Goal: Transaction & Acquisition: Purchase product/service

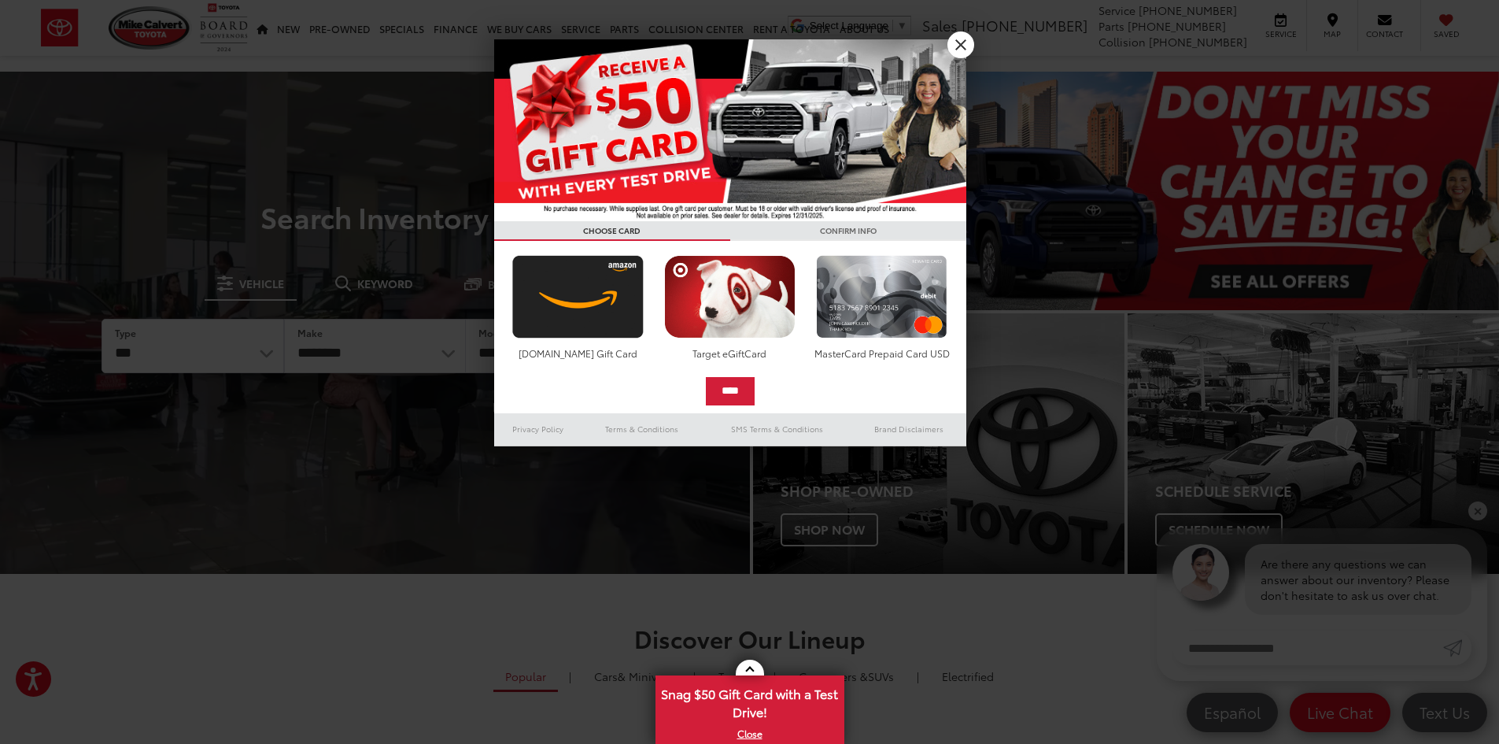
click at [941, 44] on img at bounding box center [730, 130] width 472 height 182
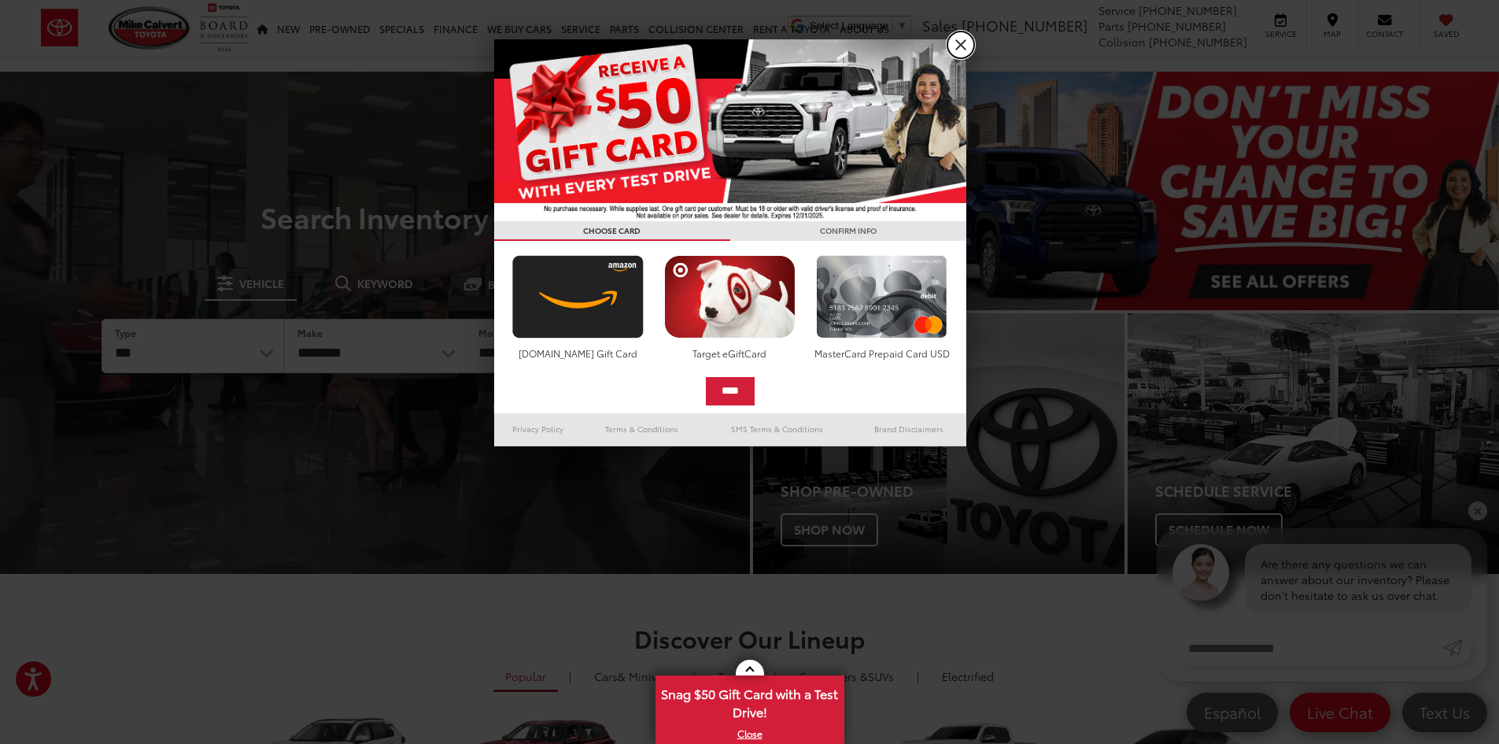
click at [952, 44] on link "X" at bounding box center [960, 44] width 27 height 27
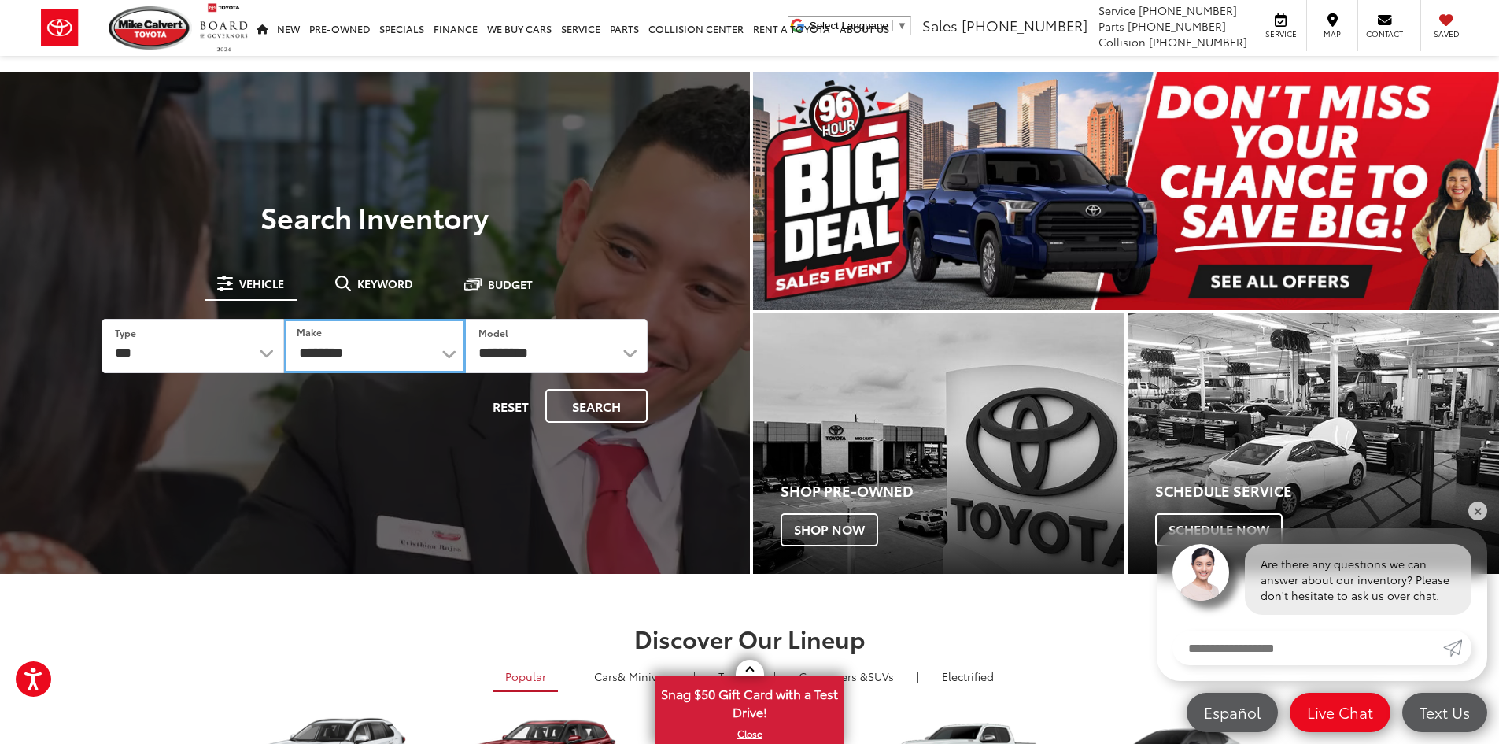
click at [379, 348] on select "**********" at bounding box center [375, 346] width 182 height 54
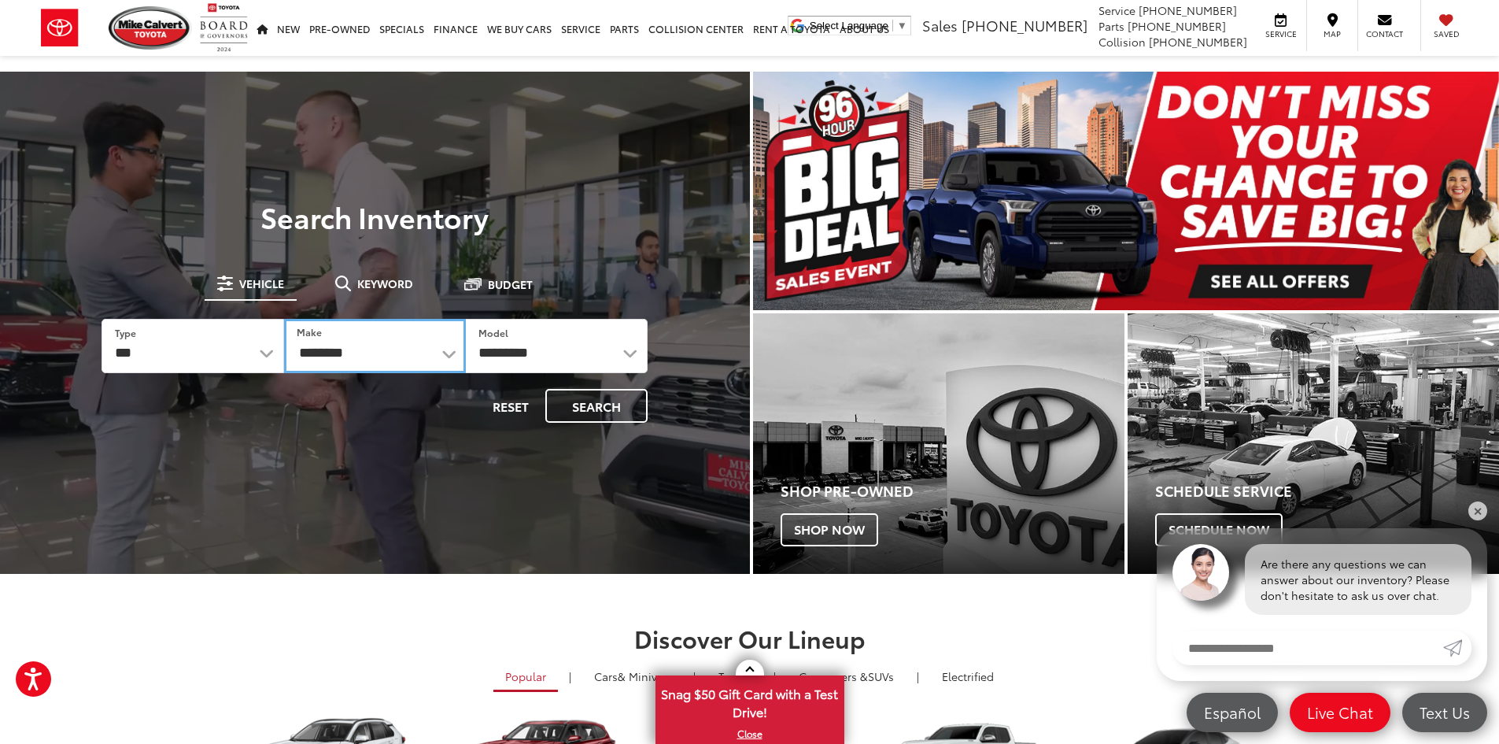
select select "*****"
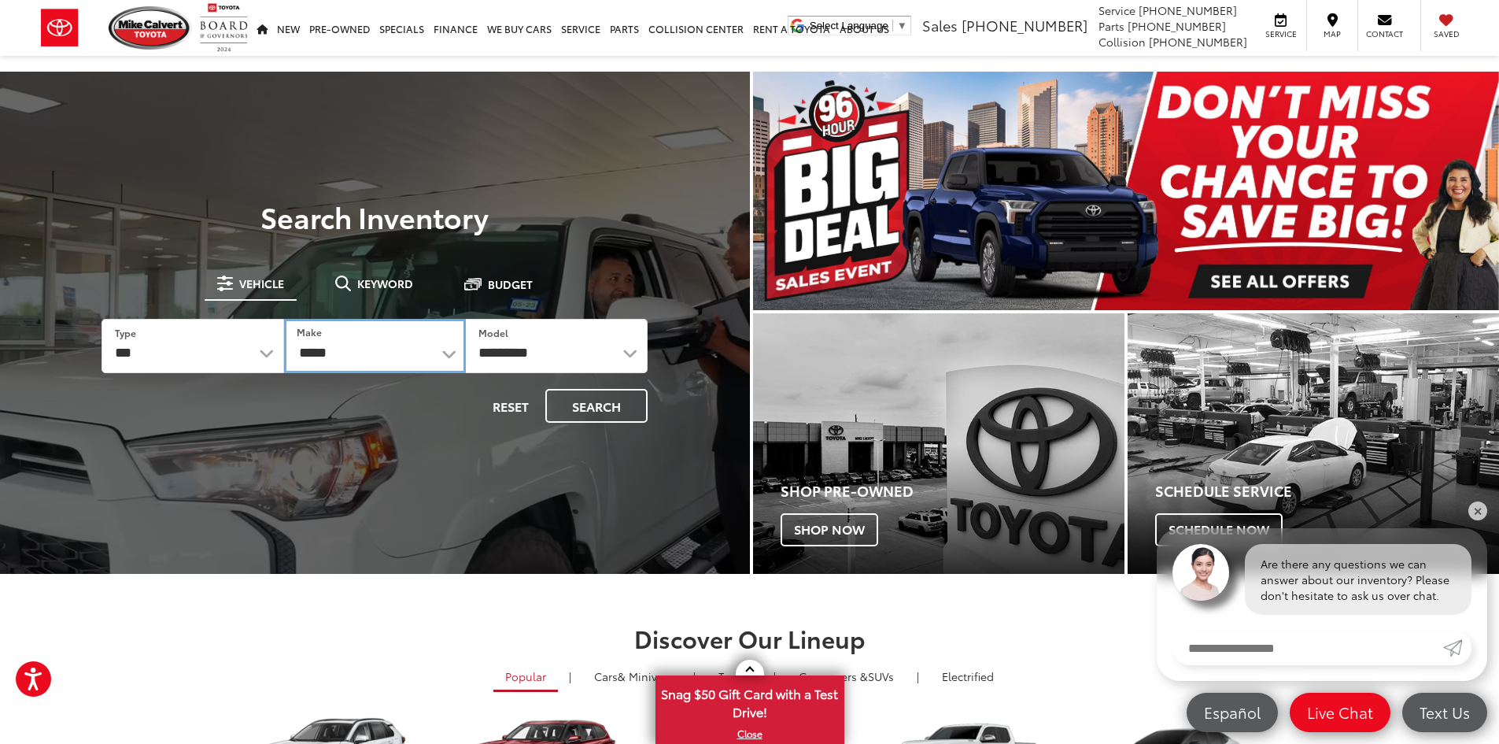
click at [284, 319] on select "**********" at bounding box center [375, 346] width 182 height 54
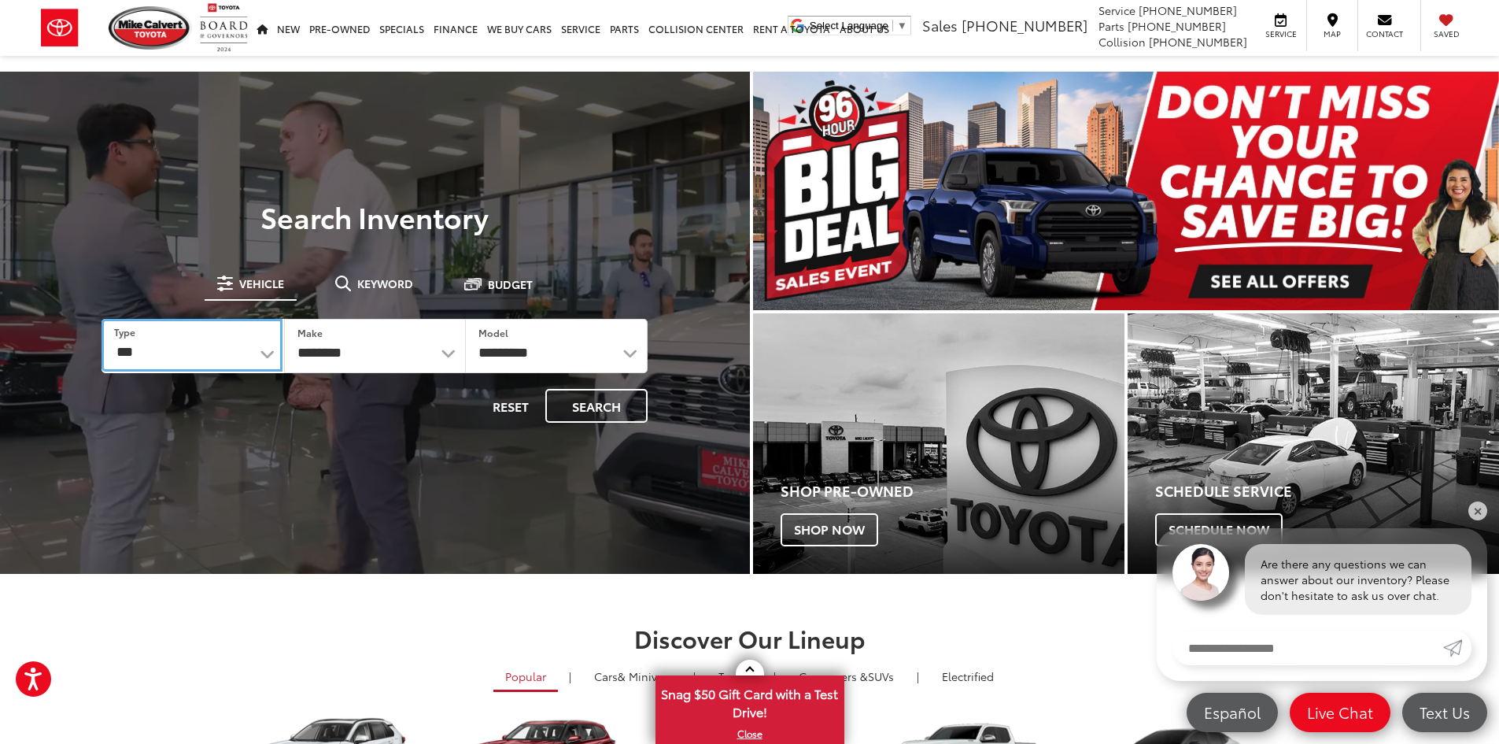
click at [197, 343] on select "*** *** **** *********" at bounding box center [192, 345] width 180 height 53
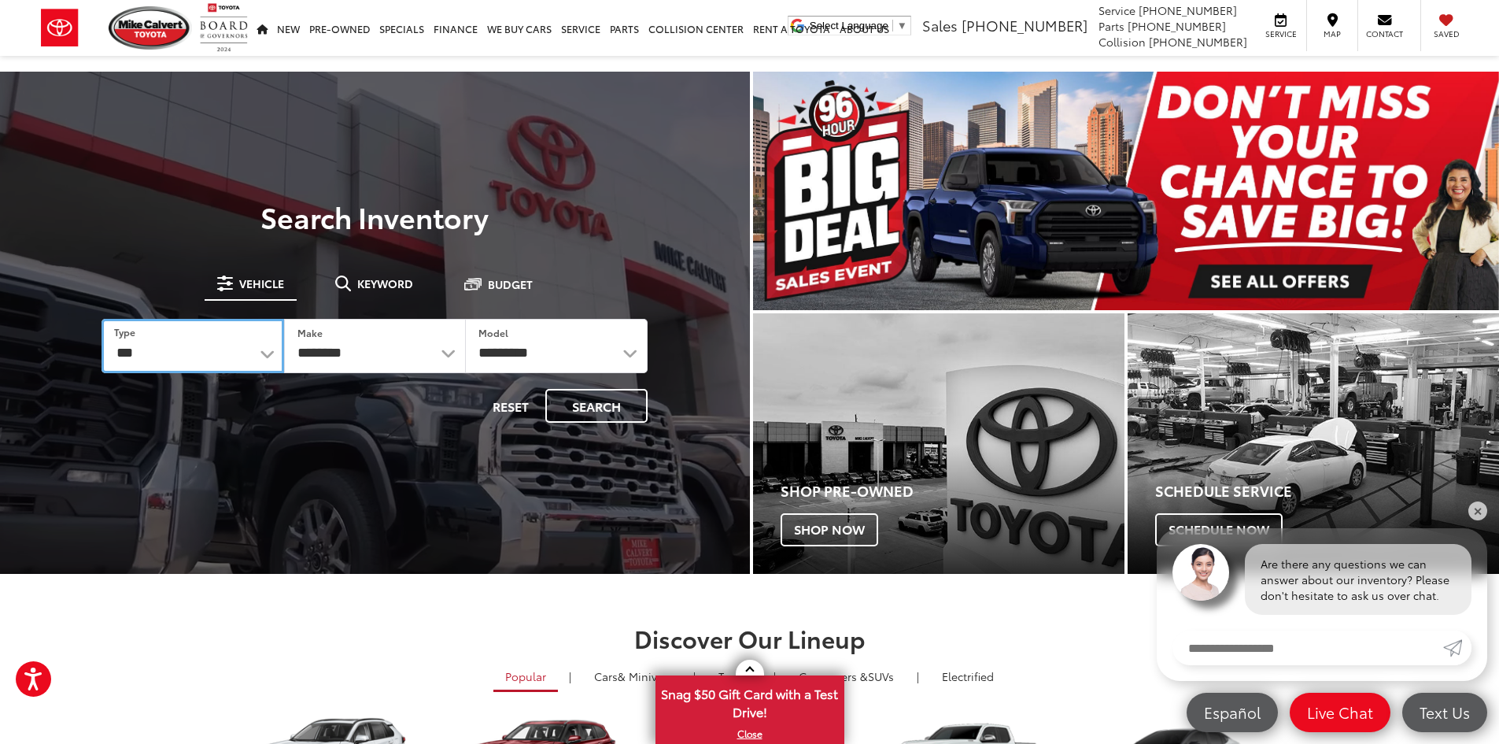
select select "******"
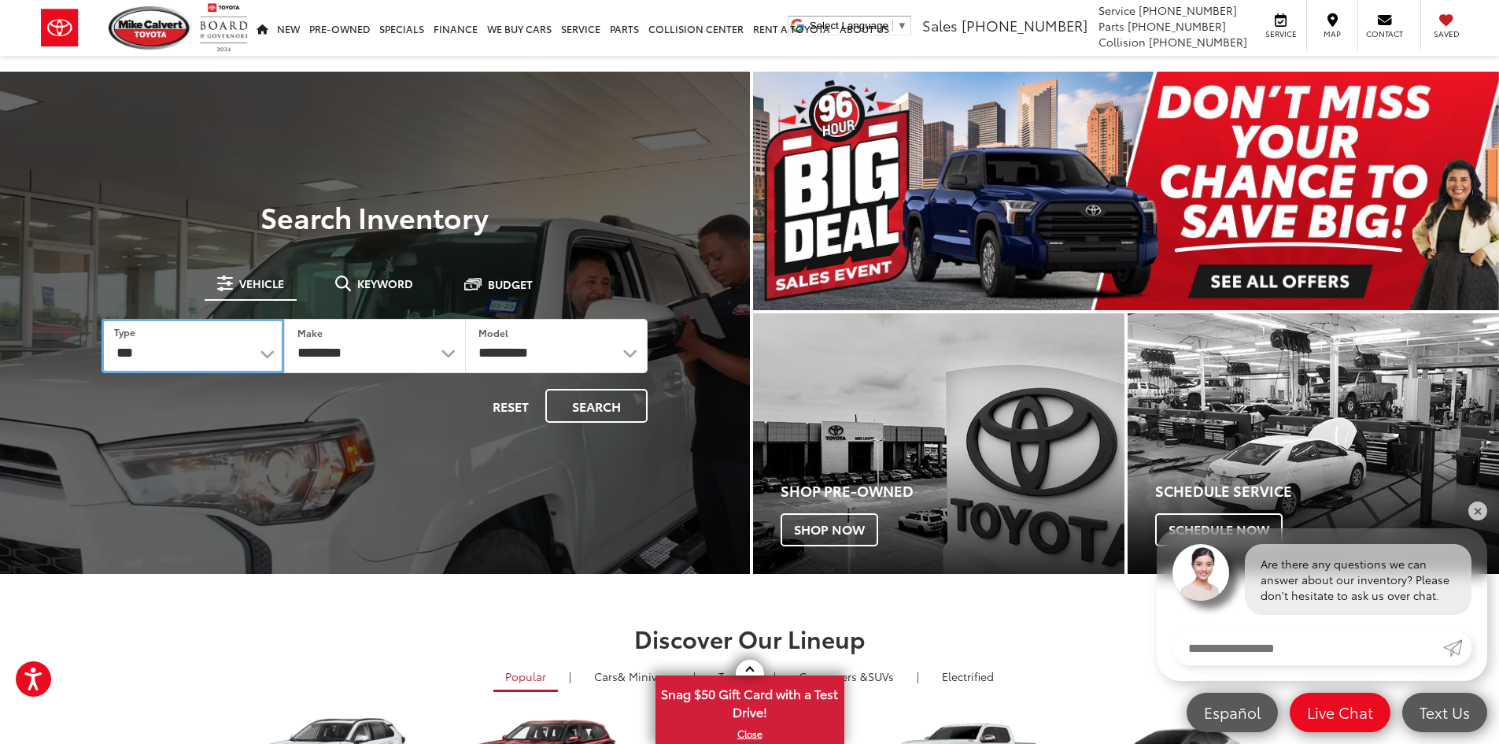
click at [102, 319] on select "*** *** **** *********" at bounding box center [193, 346] width 182 height 54
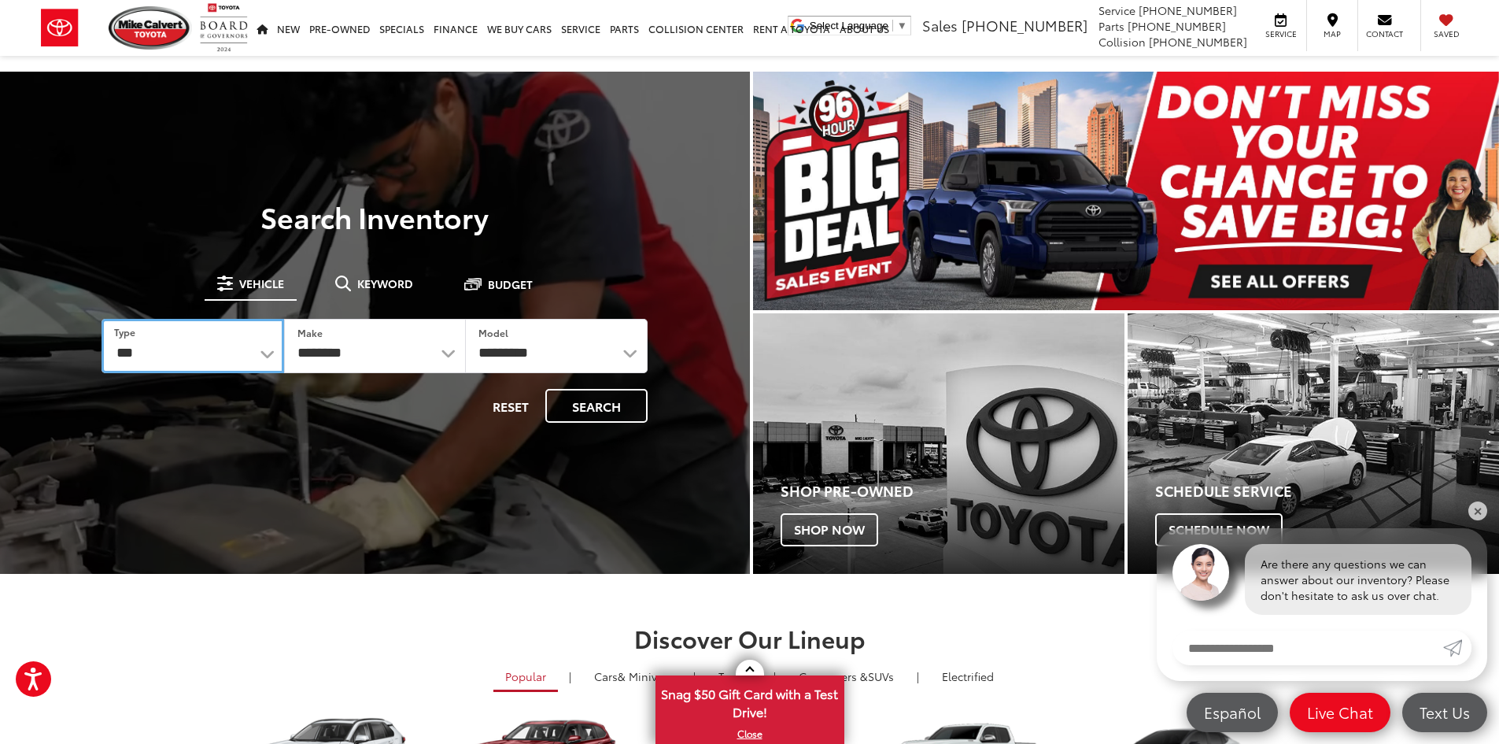
select select
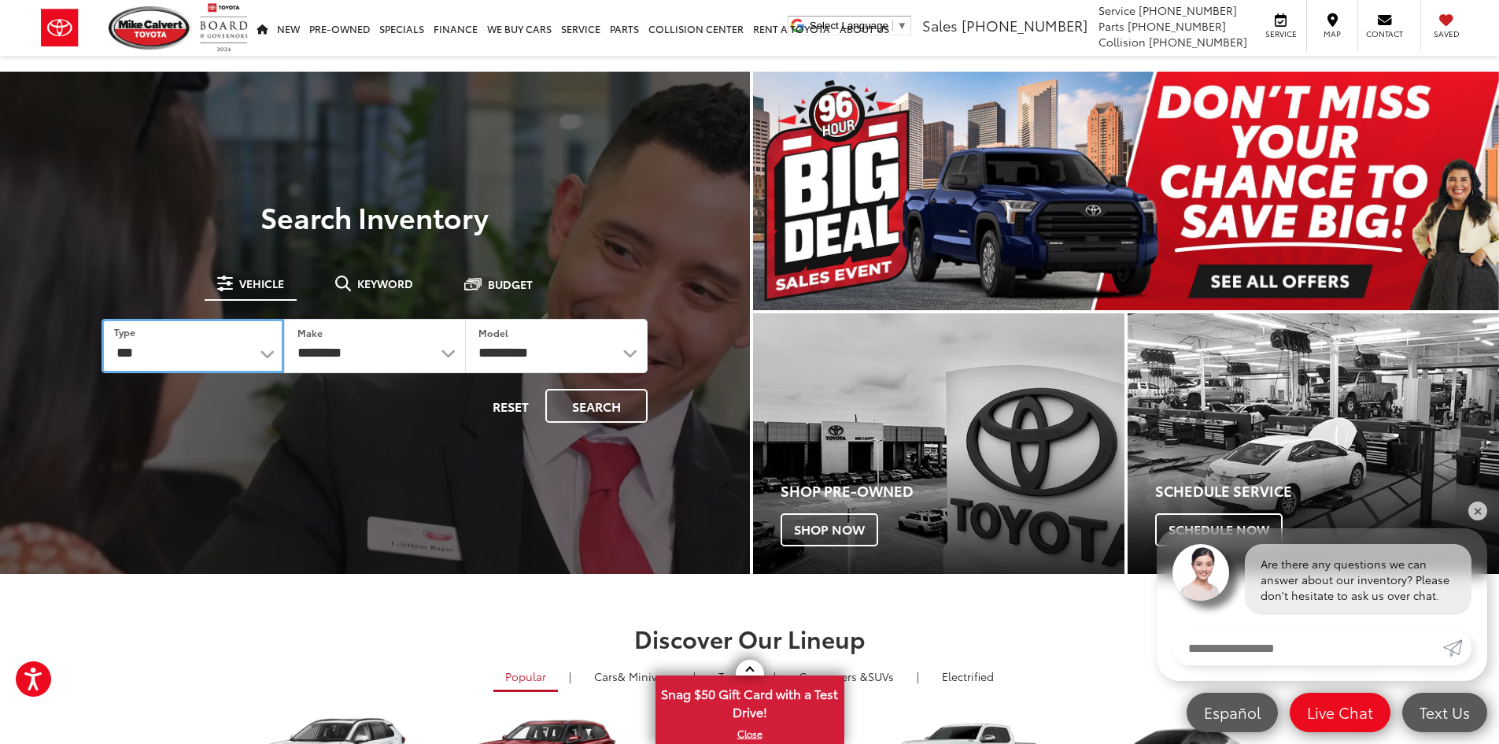
select select
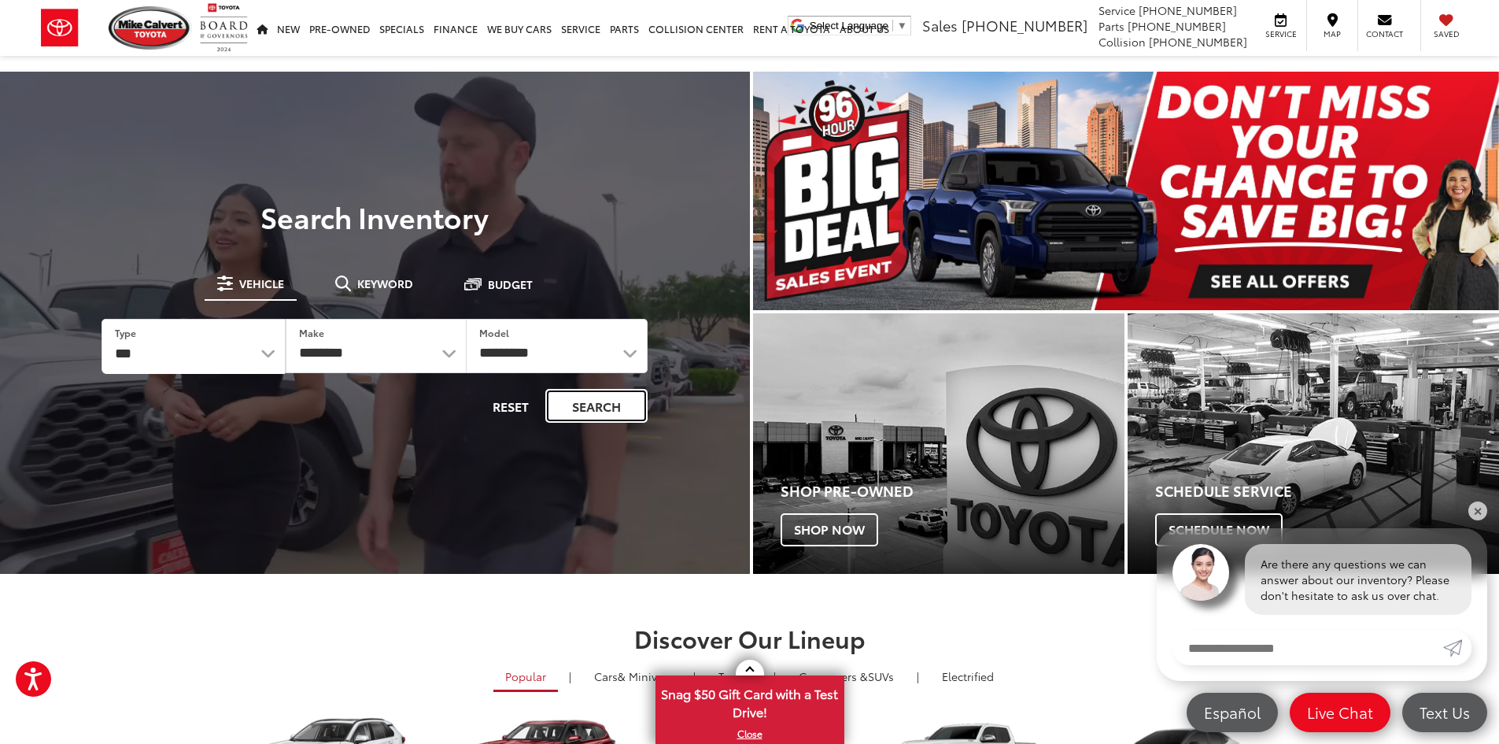
drag, startPoint x: 577, startPoint y: 400, endPoint x: 548, endPoint y: 418, distance: 34.3
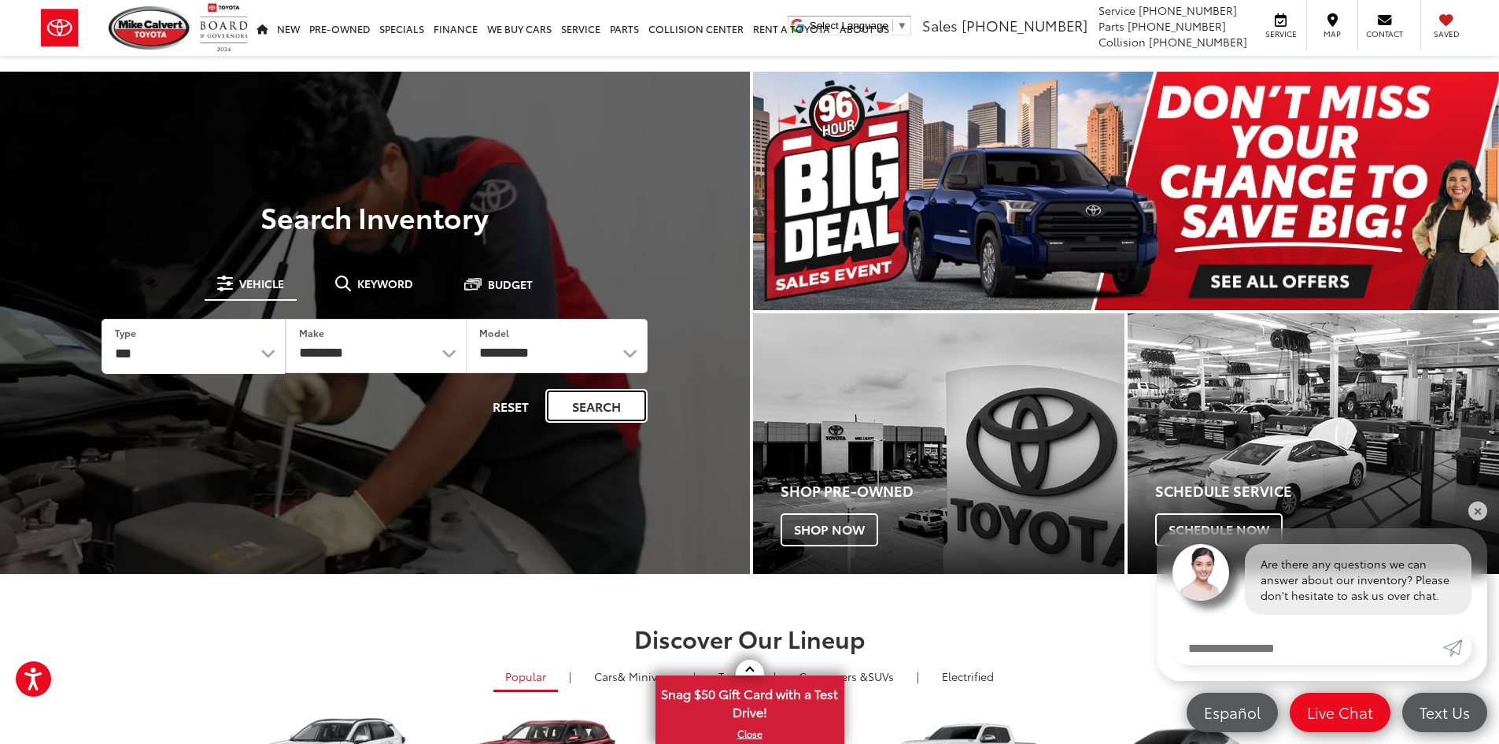
click at [578, 400] on button "Search" at bounding box center [596, 406] width 102 height 34
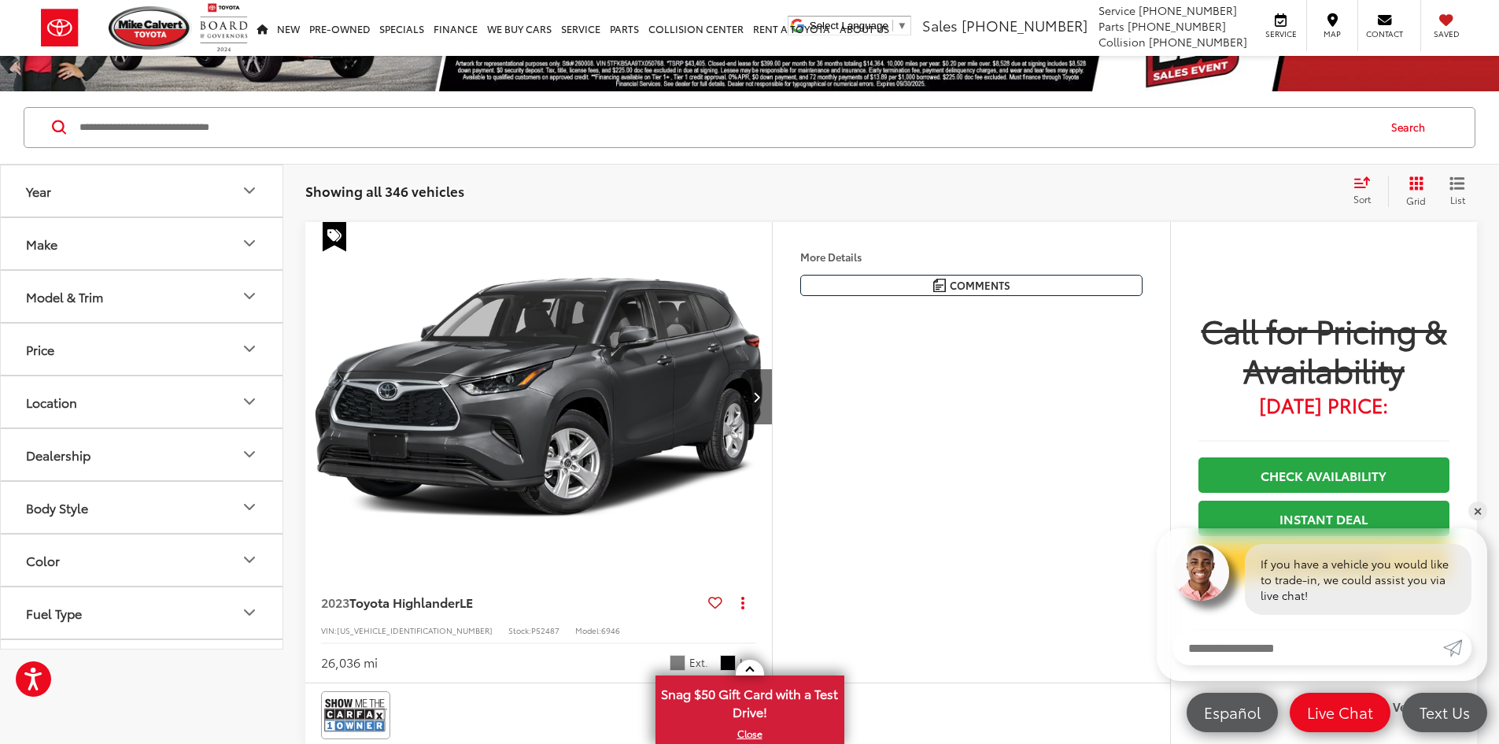
scroll to position [315, 0]
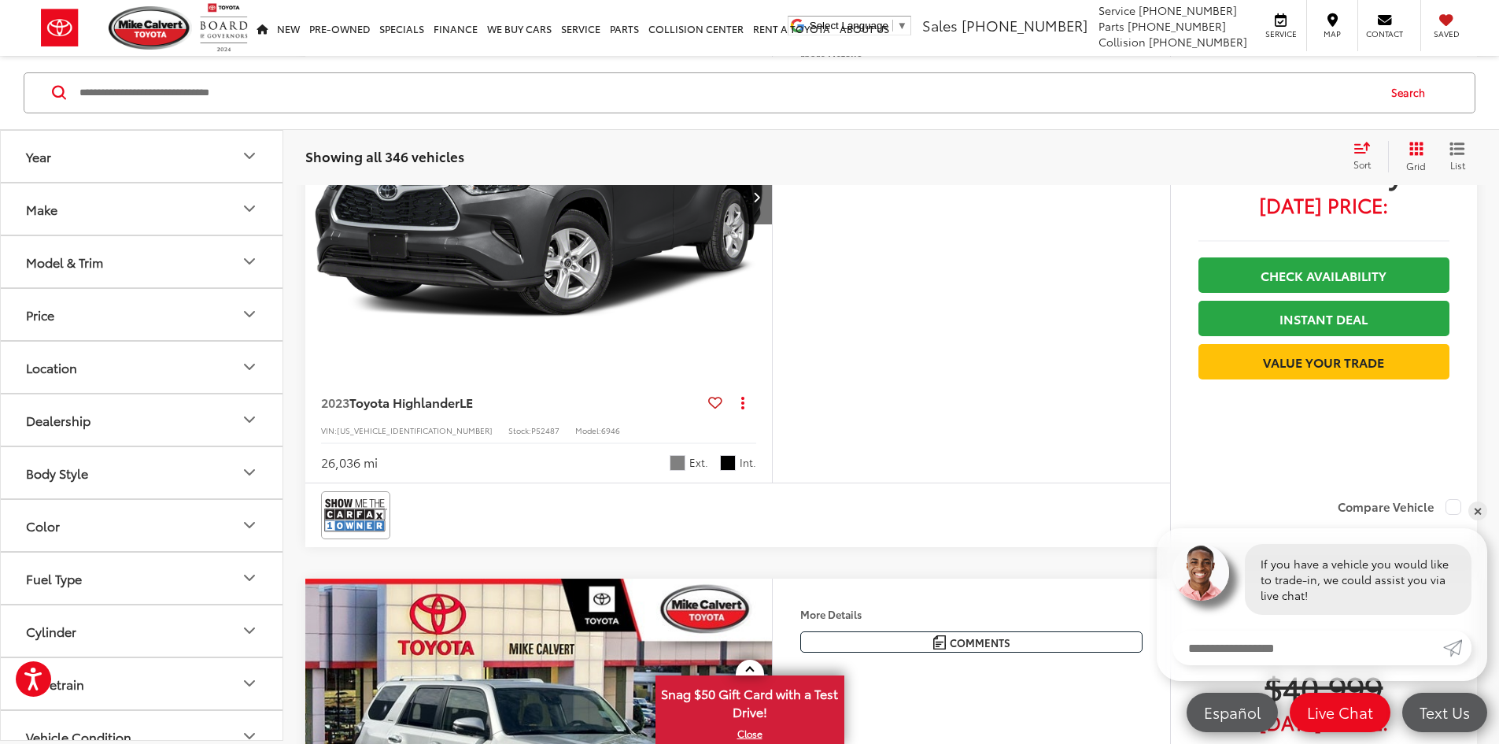
drag, startPoint x: 1460, startPoint y: 504, endPoint x: 1483, endPoint y: 516, distance: 26.1
click at [1483, 516] on link "✕" at bounding box center [1477, 510] width 19 height 19
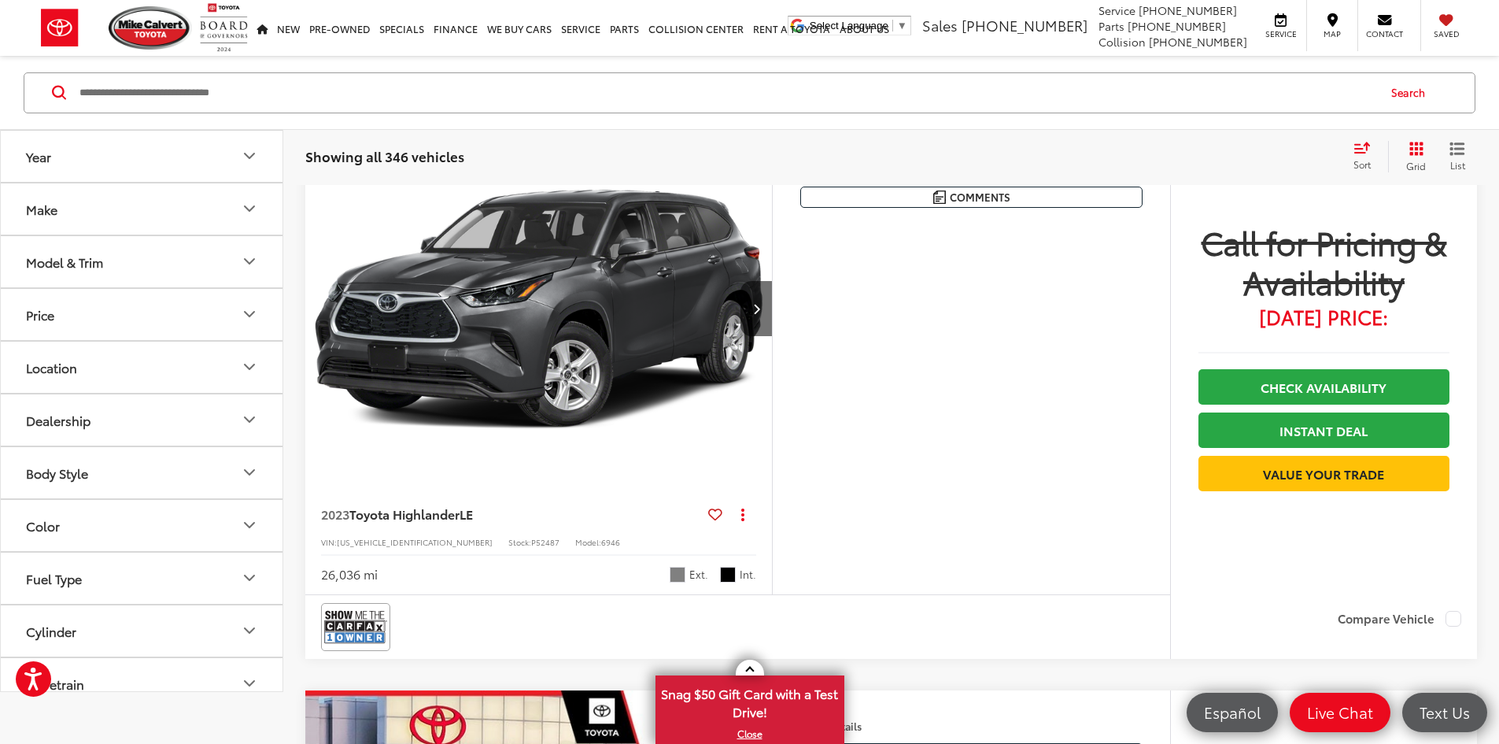
scroll to position [236, 0]
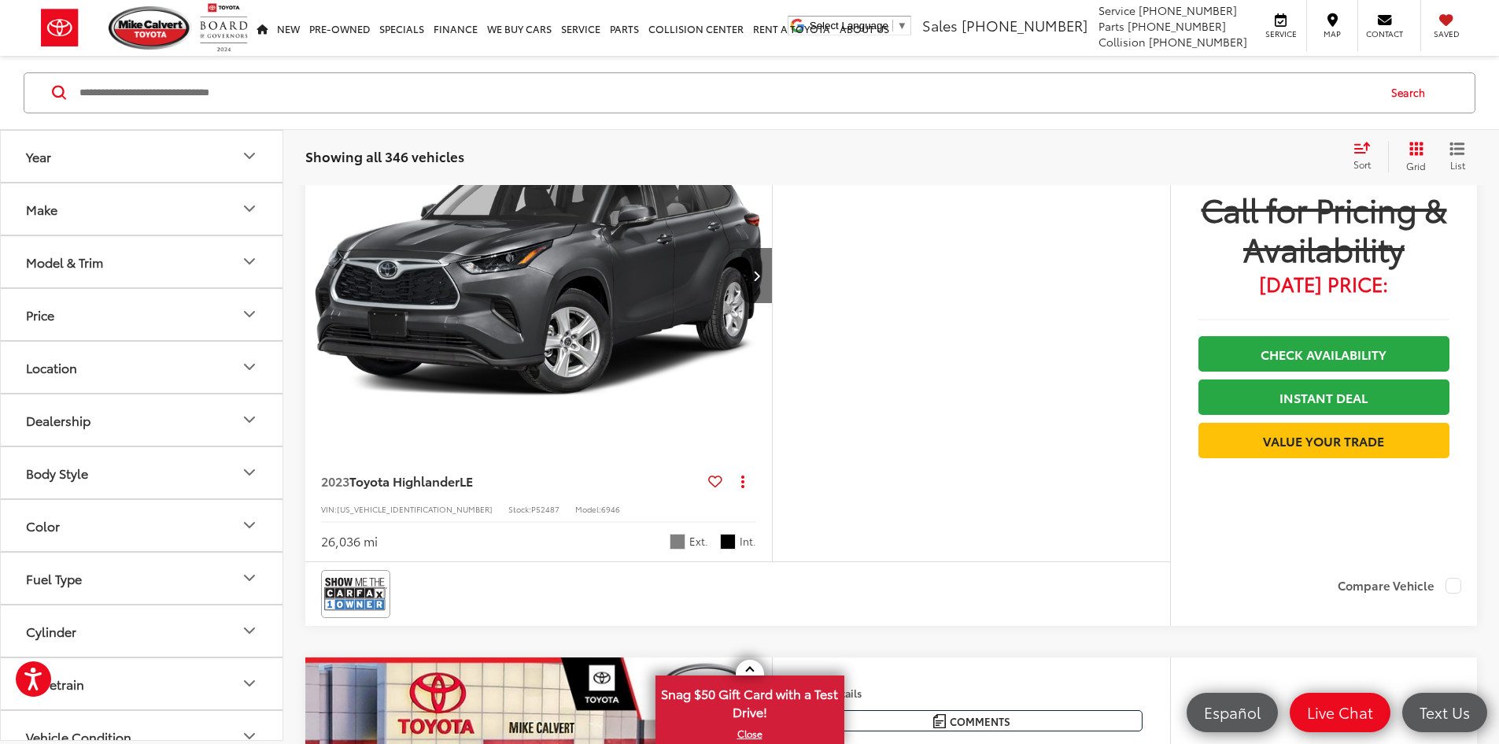
click at [169, 316] on button "Price" at bounding box center [142, 313] width 283 height 51
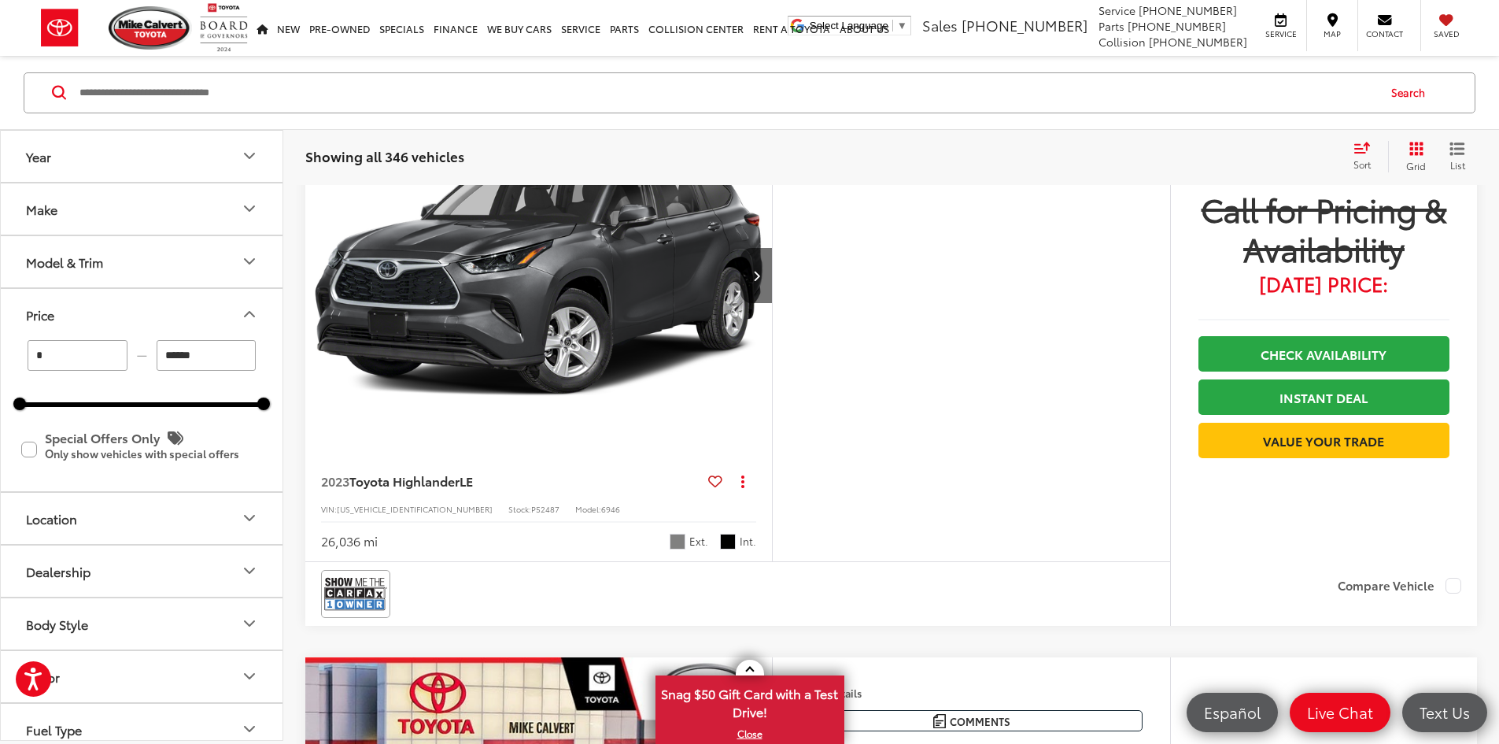
click at [169, 316] on button "Price" at bounding box center [142, 313] width 283 height 51
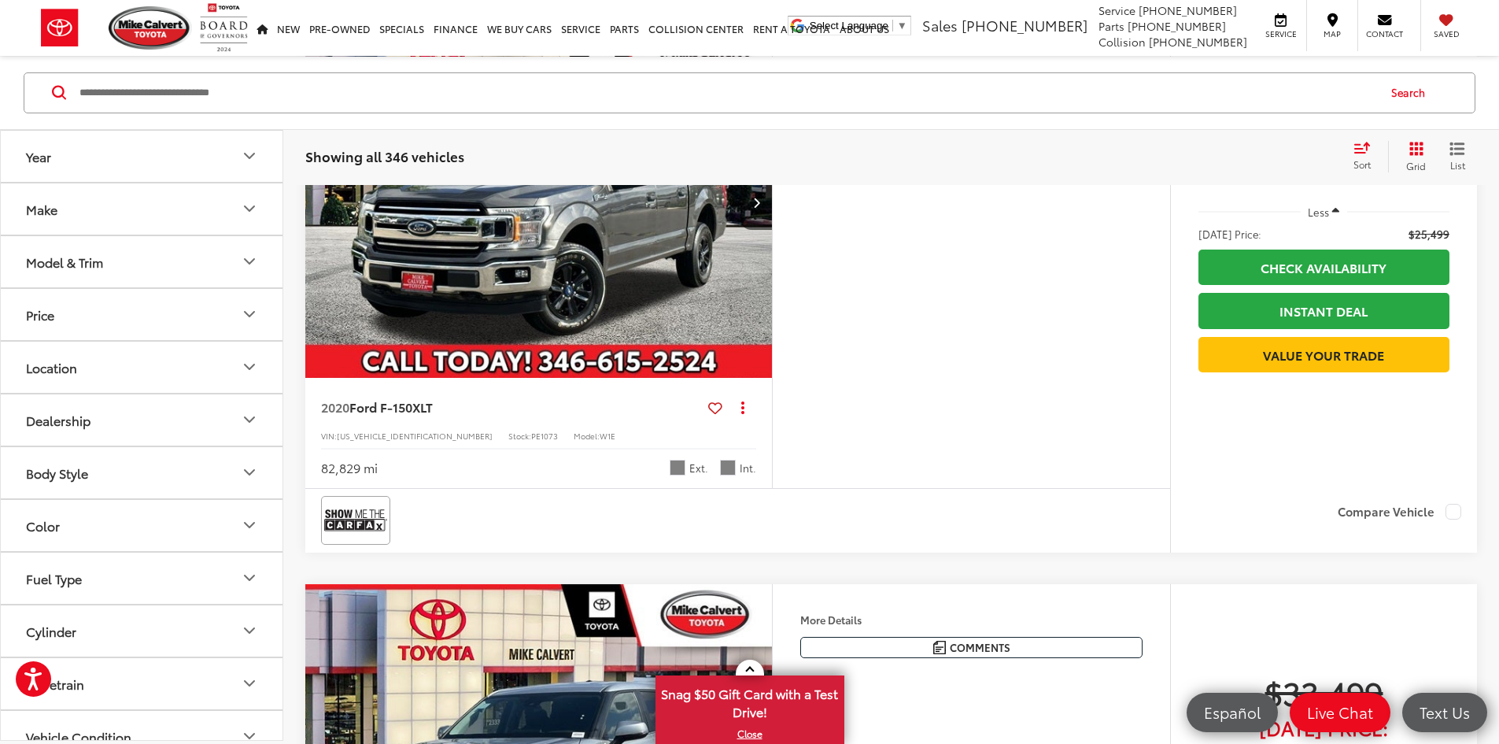
scroll to position [1416, 0]
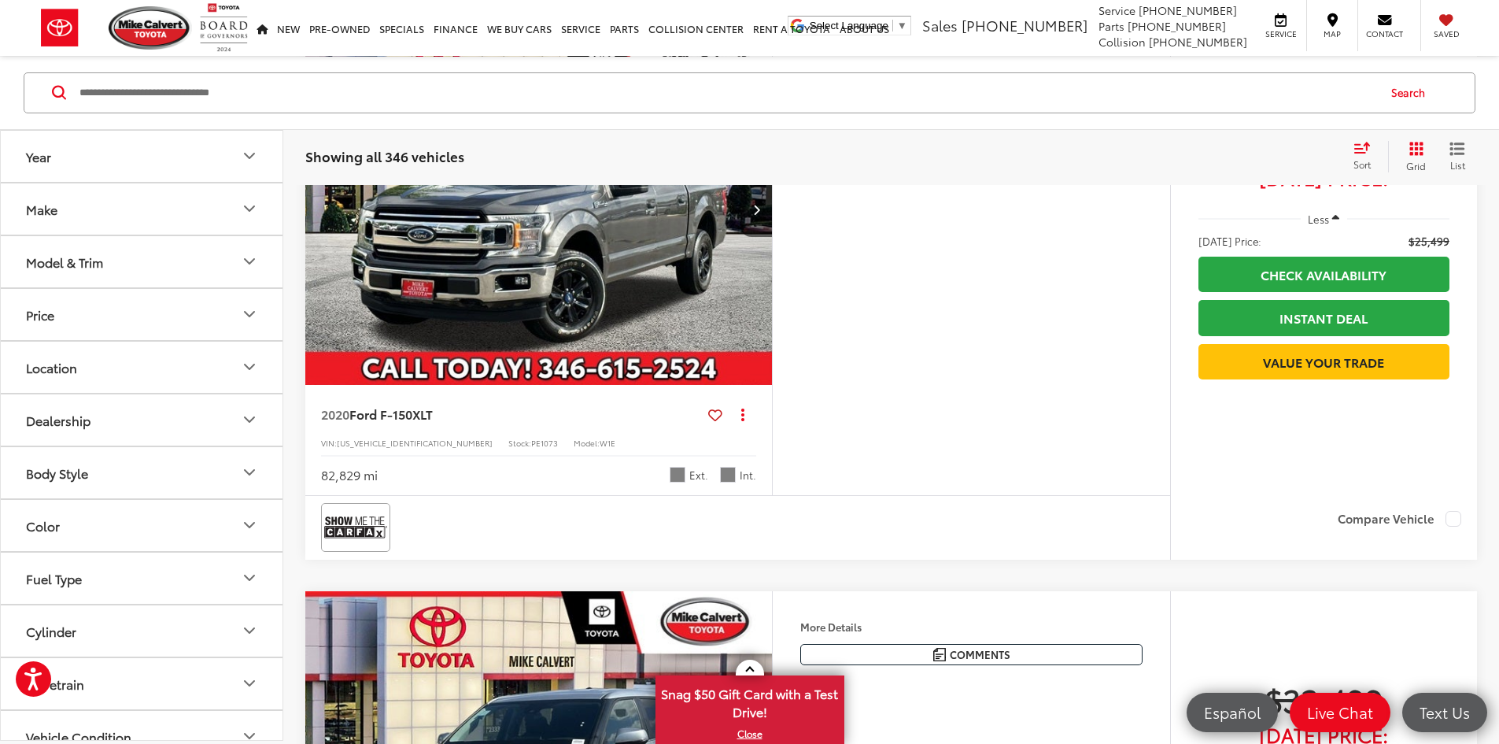
click at [774, 386] on img "2020 Ford F-150 XLT 0" at bounding box center [539, 210] width 469 height 352
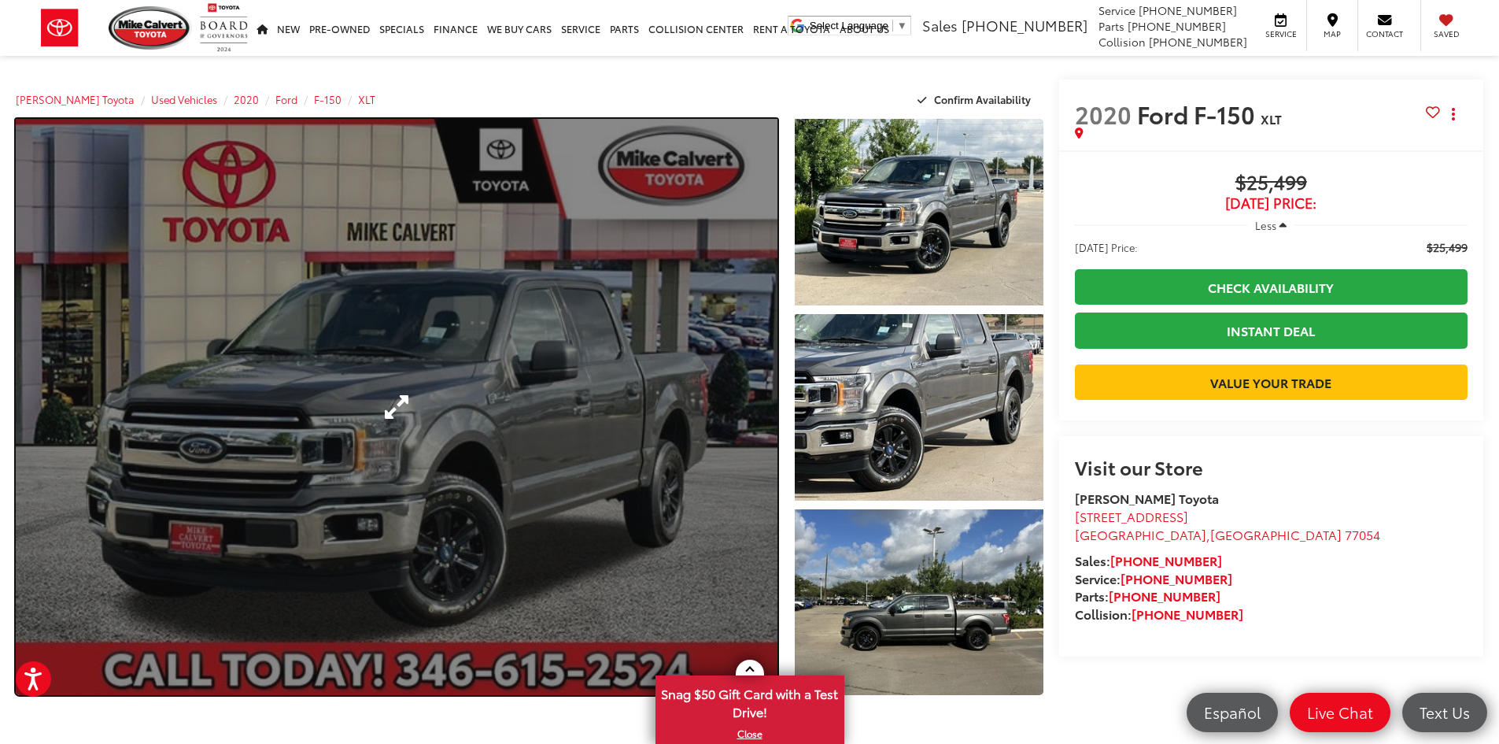
click at [747, 410] on link "Expand Photo 0" at bounding box center [397, 407] width 762 height 576
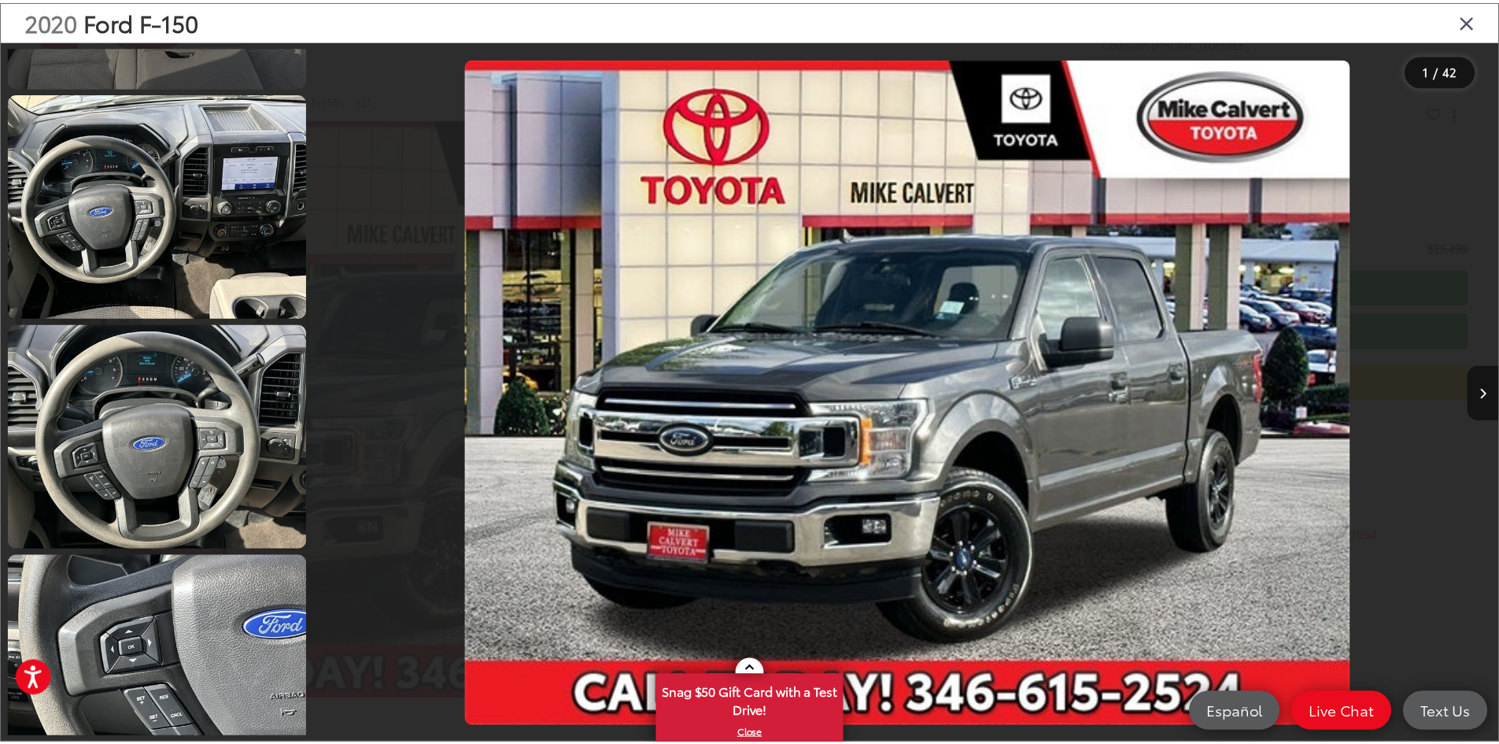
scroll to position [1967, 0]
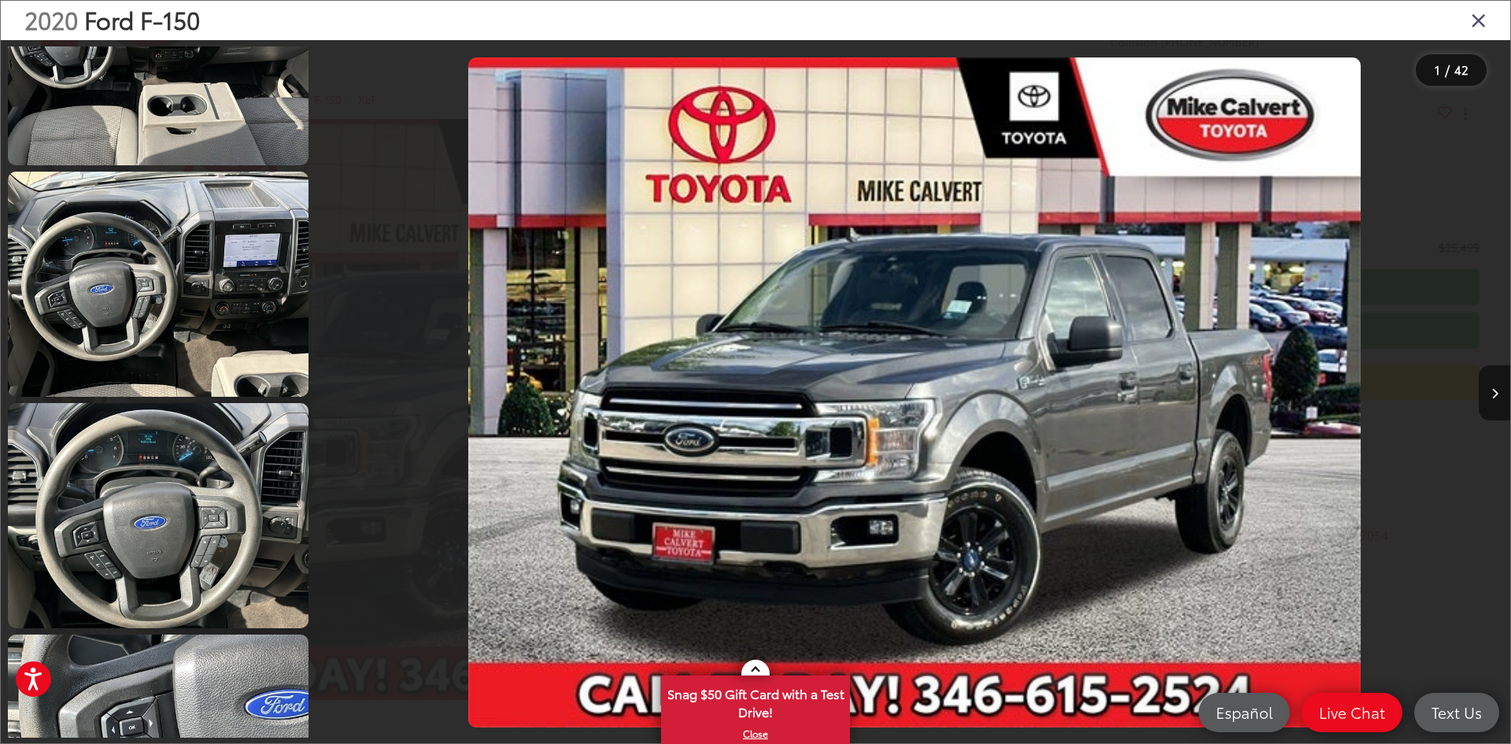
click at [1481, 12] on icon "Close gallery" at bounding box center [1479, 19] width 16 height 20
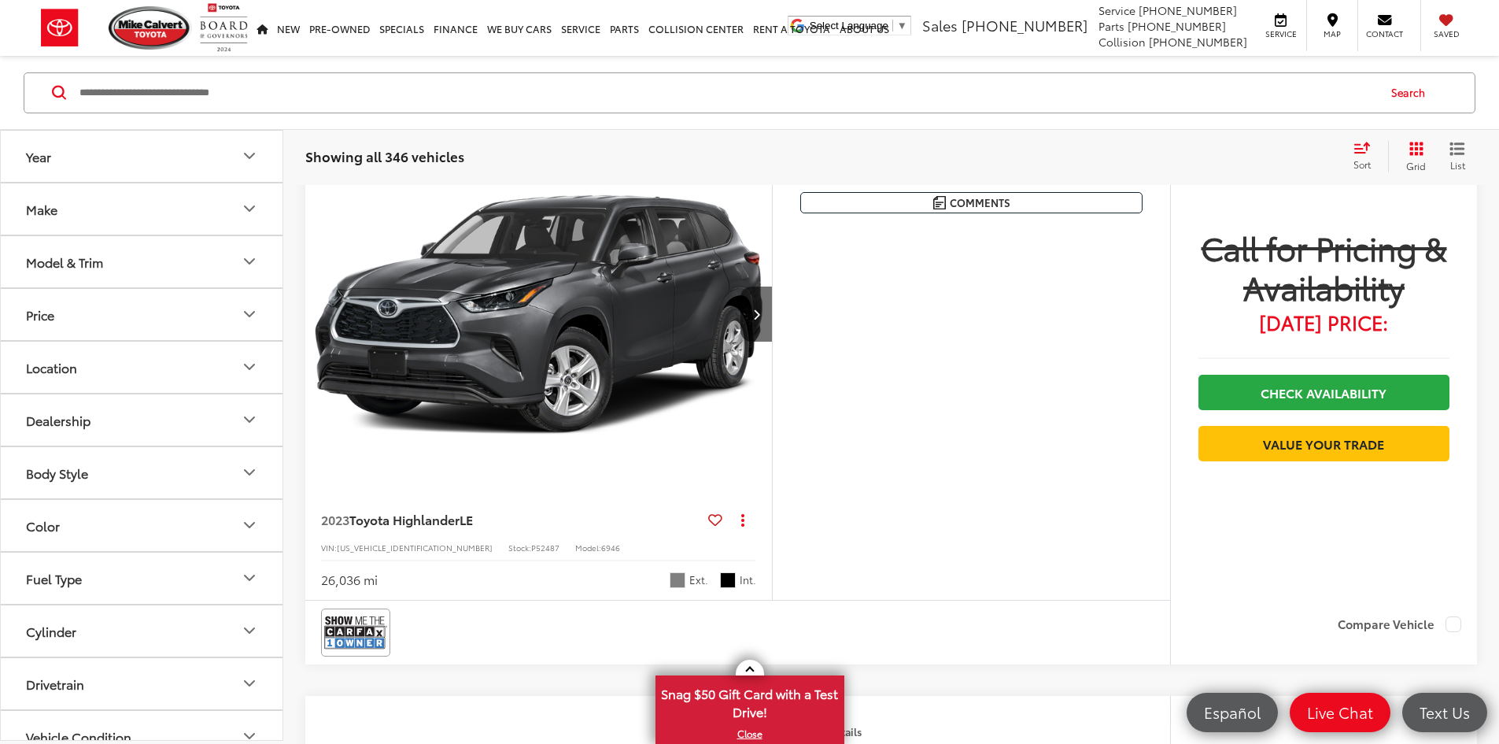
scroll to position [150, 0]
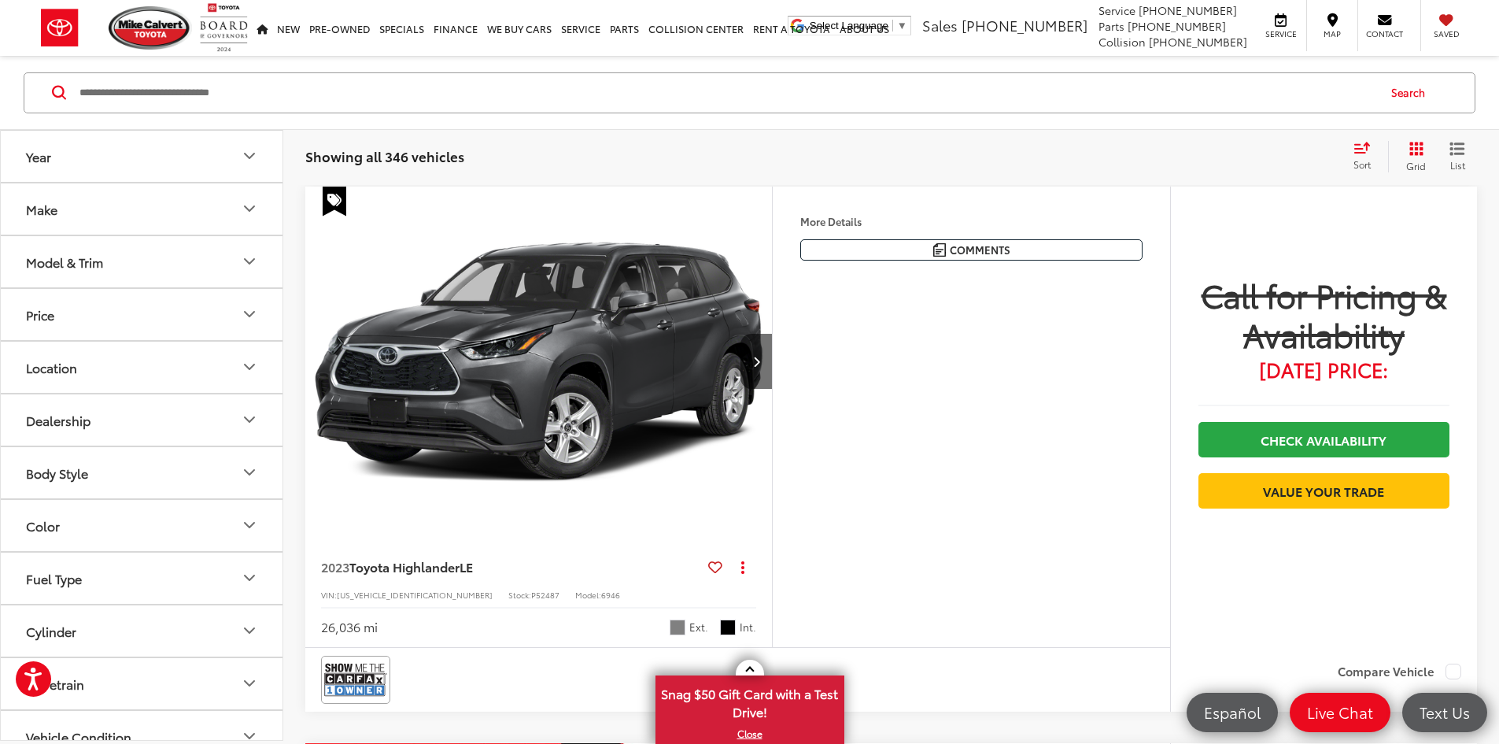
click at [153, 217] on button "Make" at bounding box center [142, 208] width 283 height 51
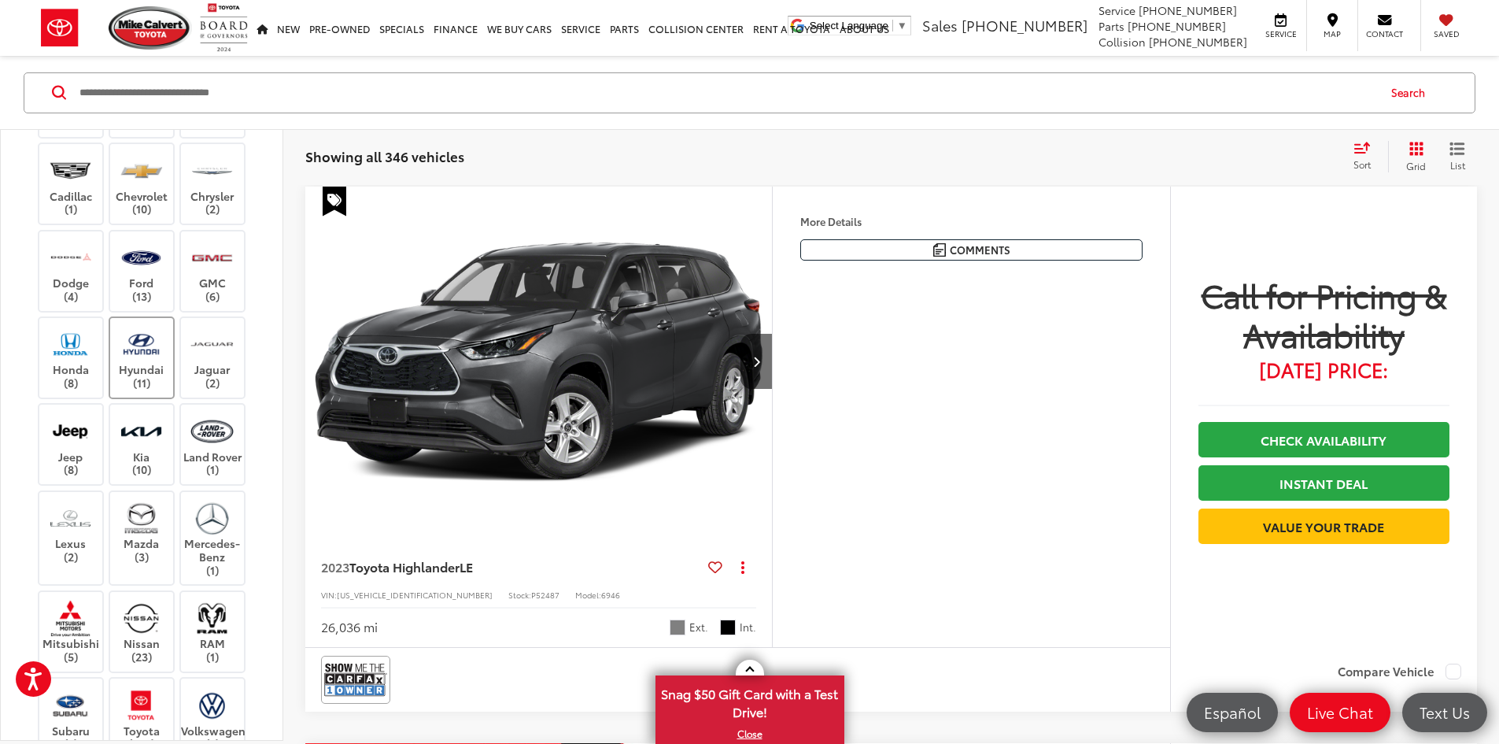
scroll to position [157, 0]
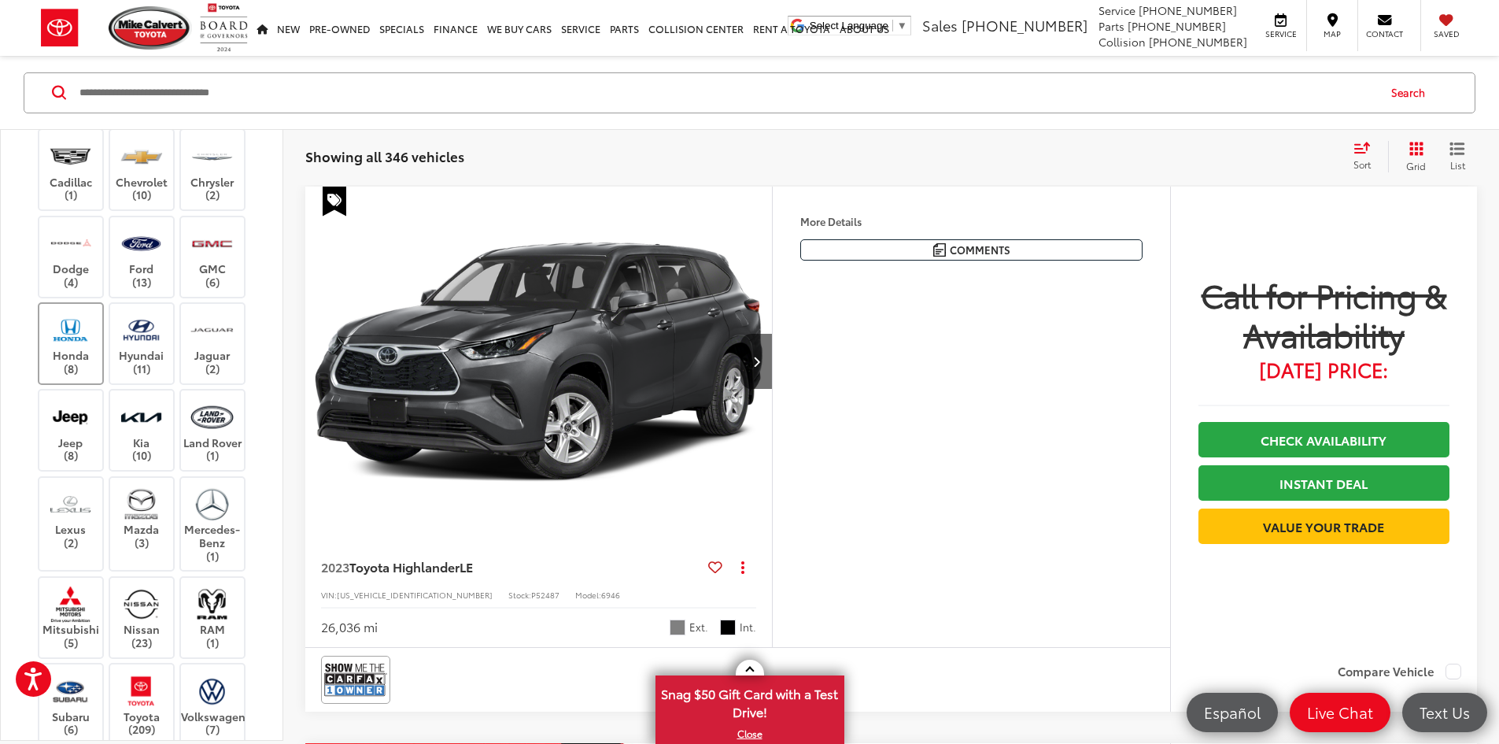
click at [79, 375] on label "Honda (8)" at bounding box center [71, 343] width 64 height 64
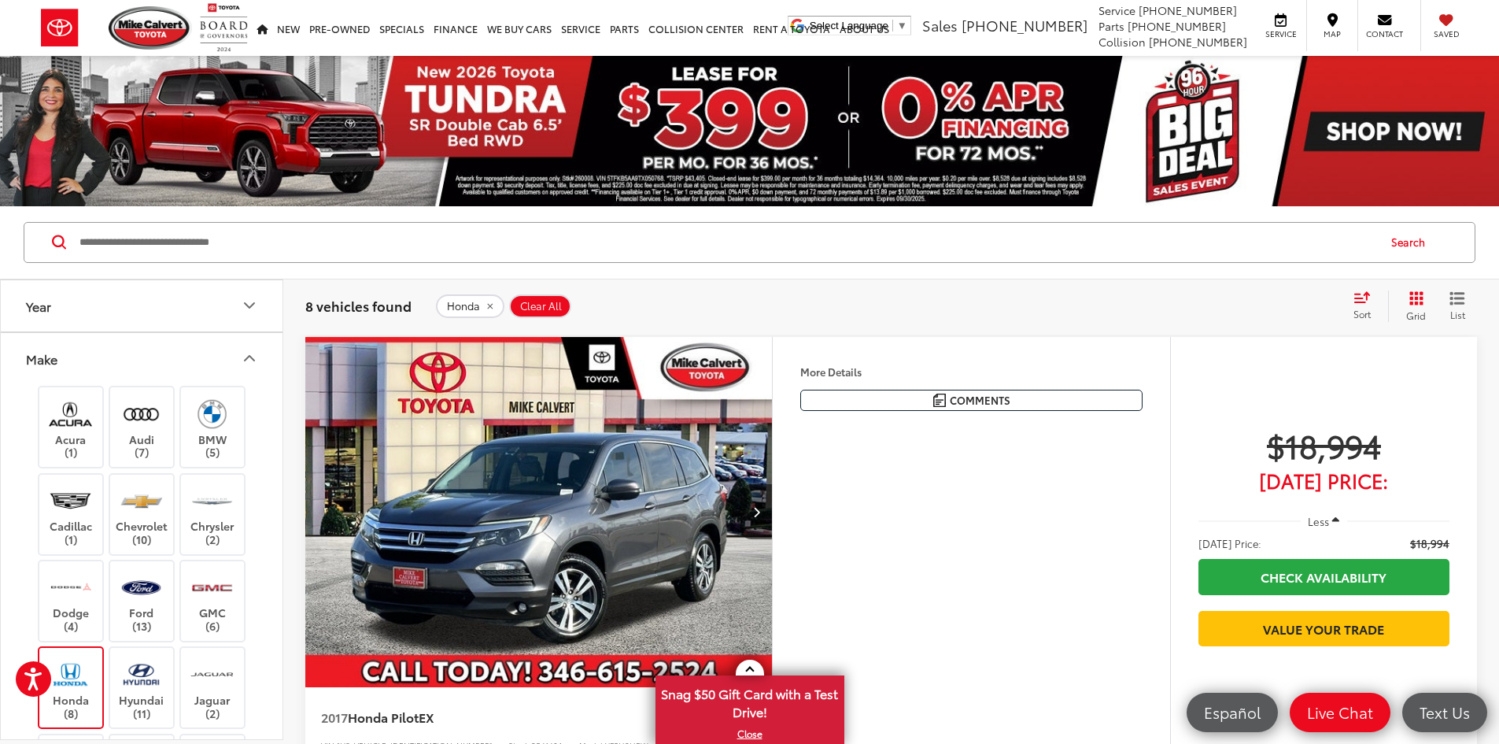
click at [231, 349] on button "Make" at bounding box center [142, 358] width 283 height 51
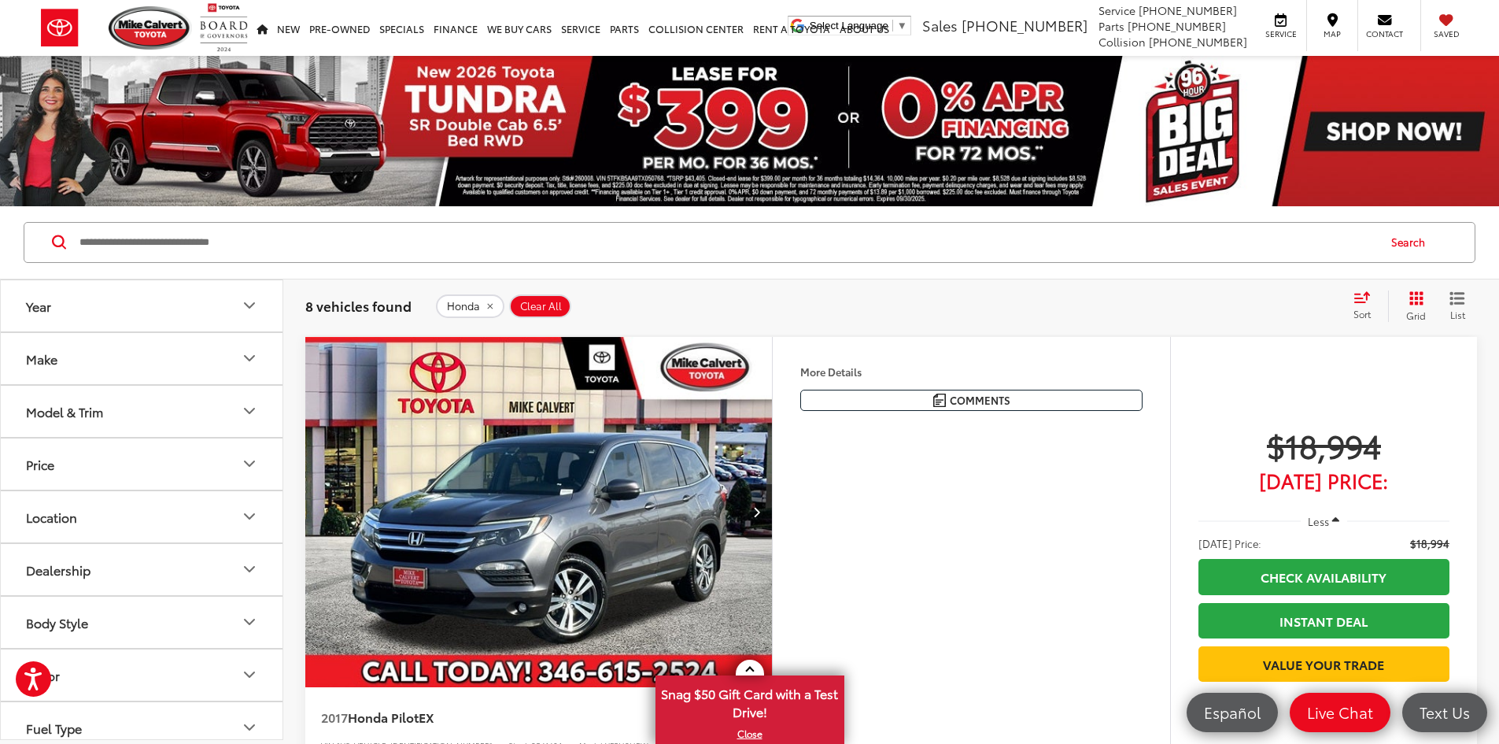
click at [131, 303] on button "Year" at bounding box center [142, 305] width 283 height 51
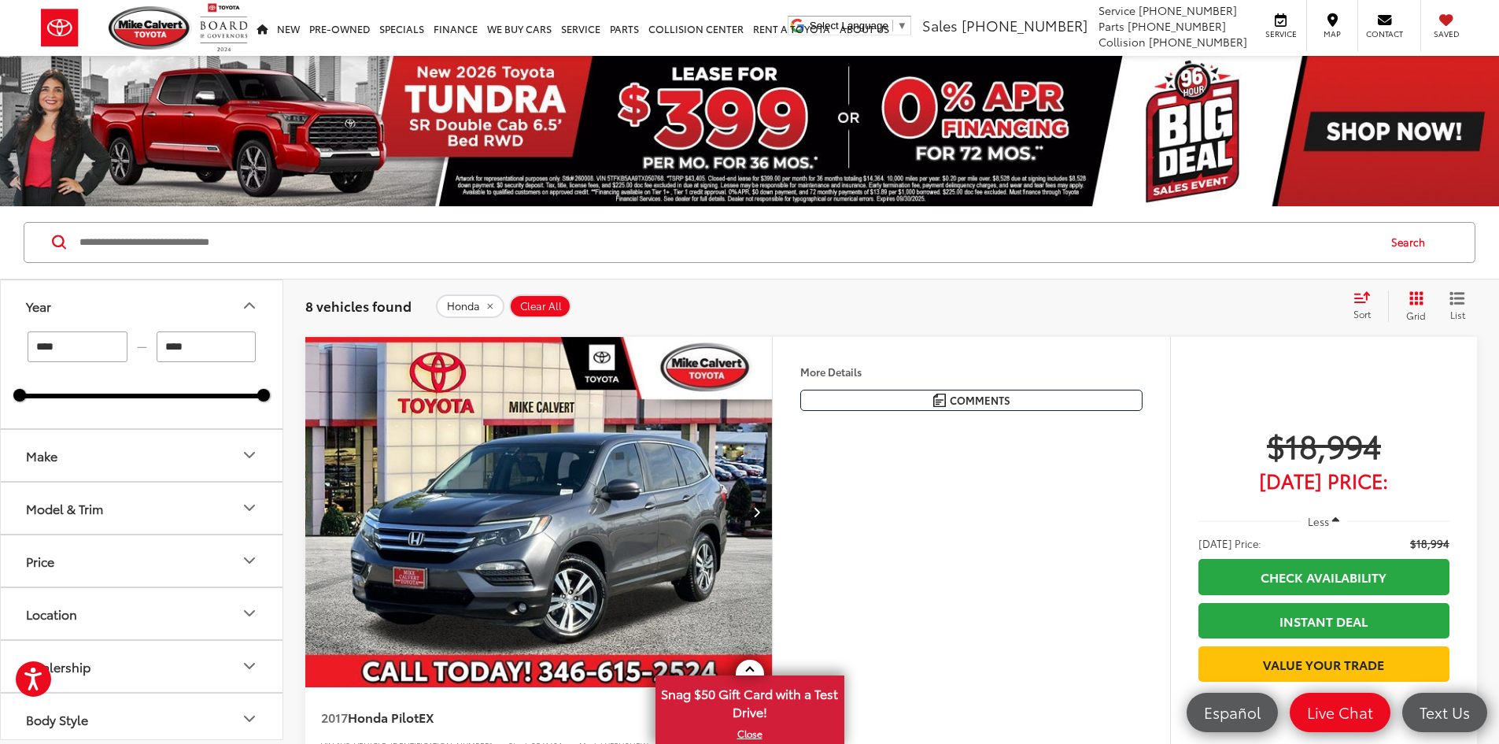
click at [237, 300] on button "Year" at bounding box center [142, 305] width 283 height 51
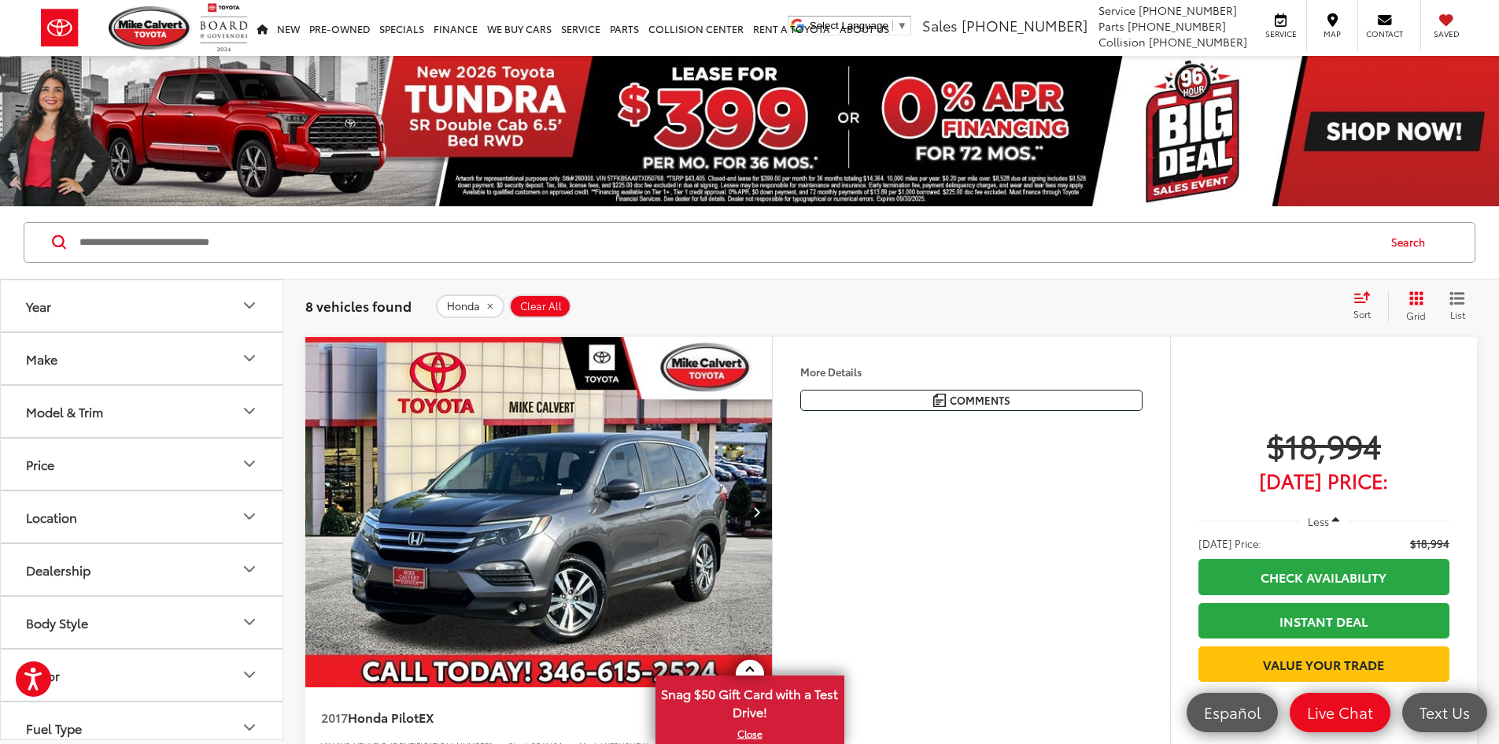
click at [172, 478] on button "Price" at bounding box center [142, 463] width 283 height 51
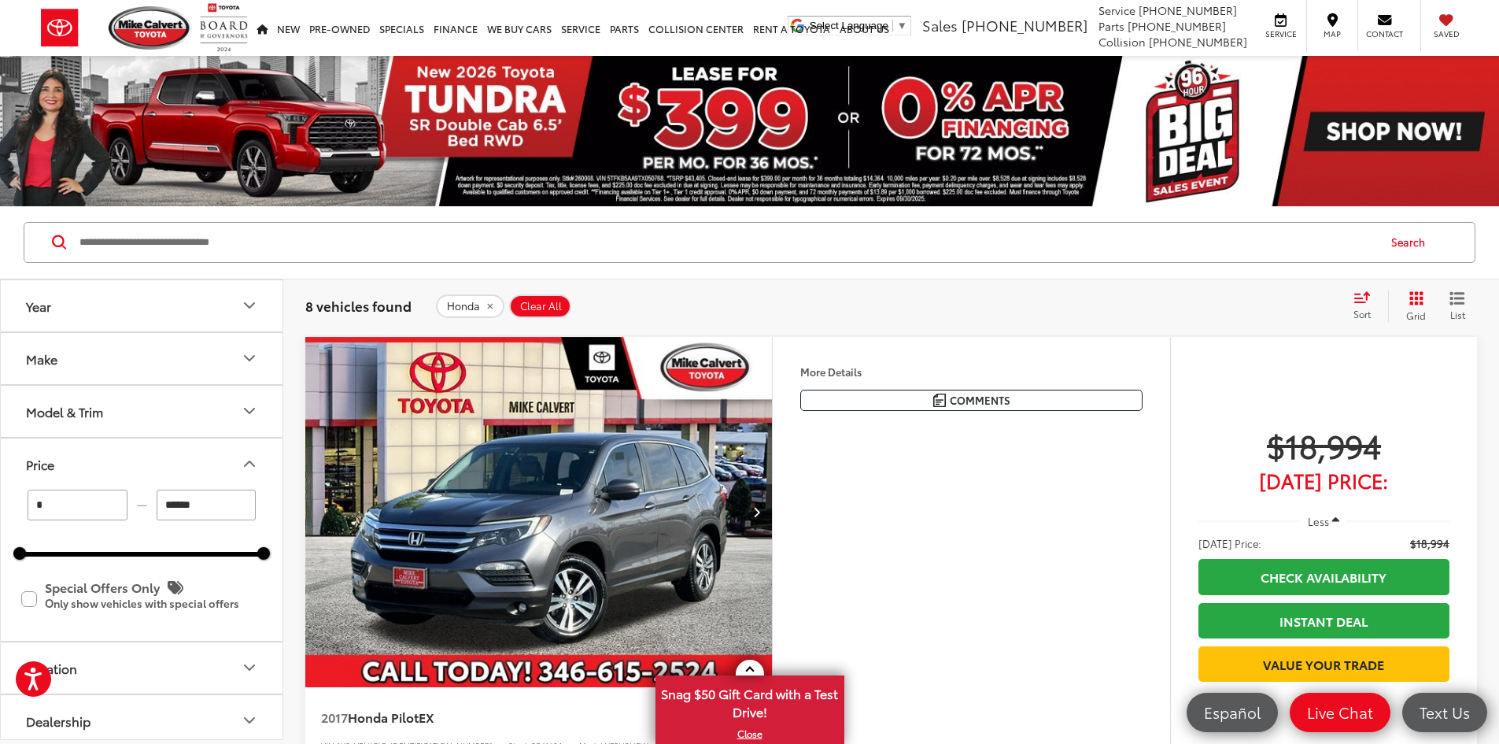
click at [178, 456] on button "Price" at bounding box center [142, 463] width 283 height 51
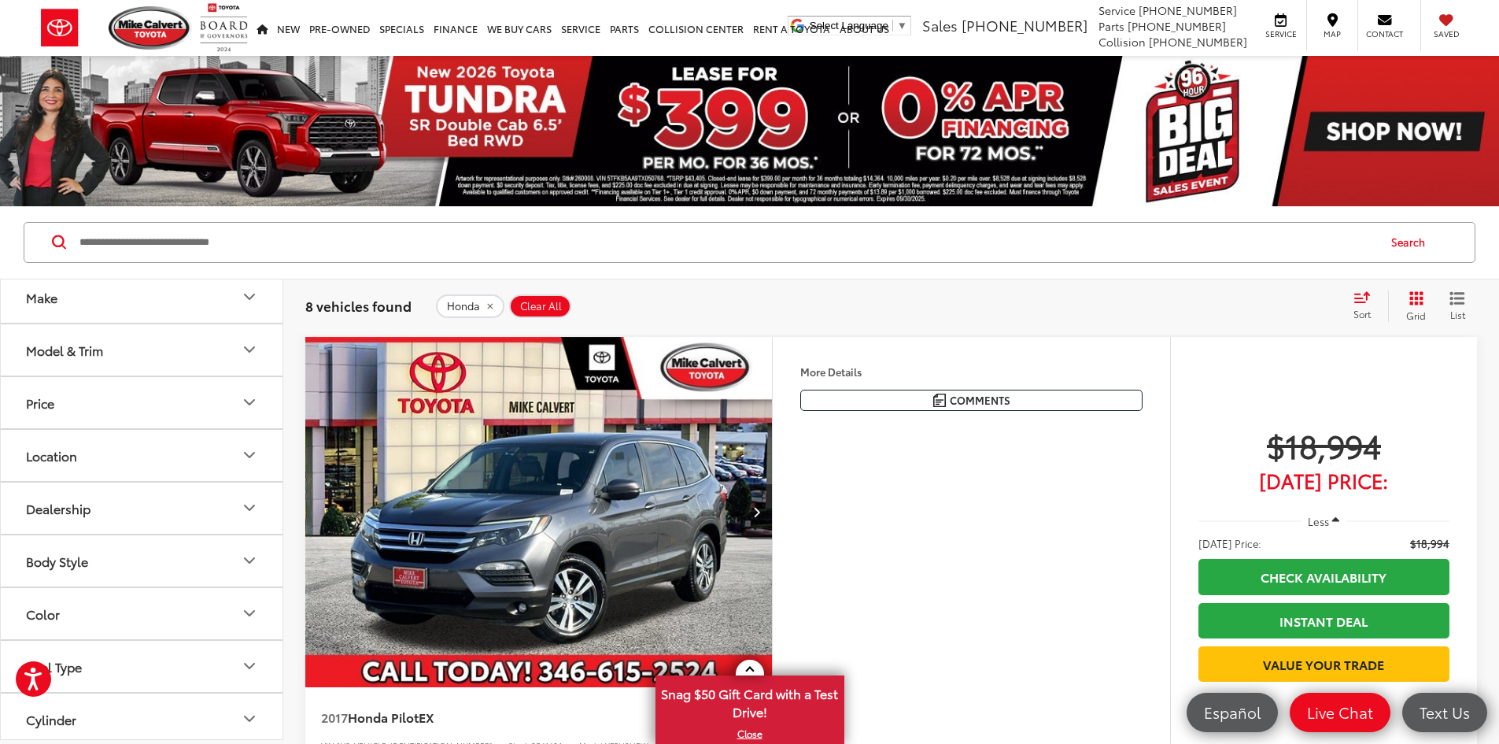
scroll to position [42, 0]
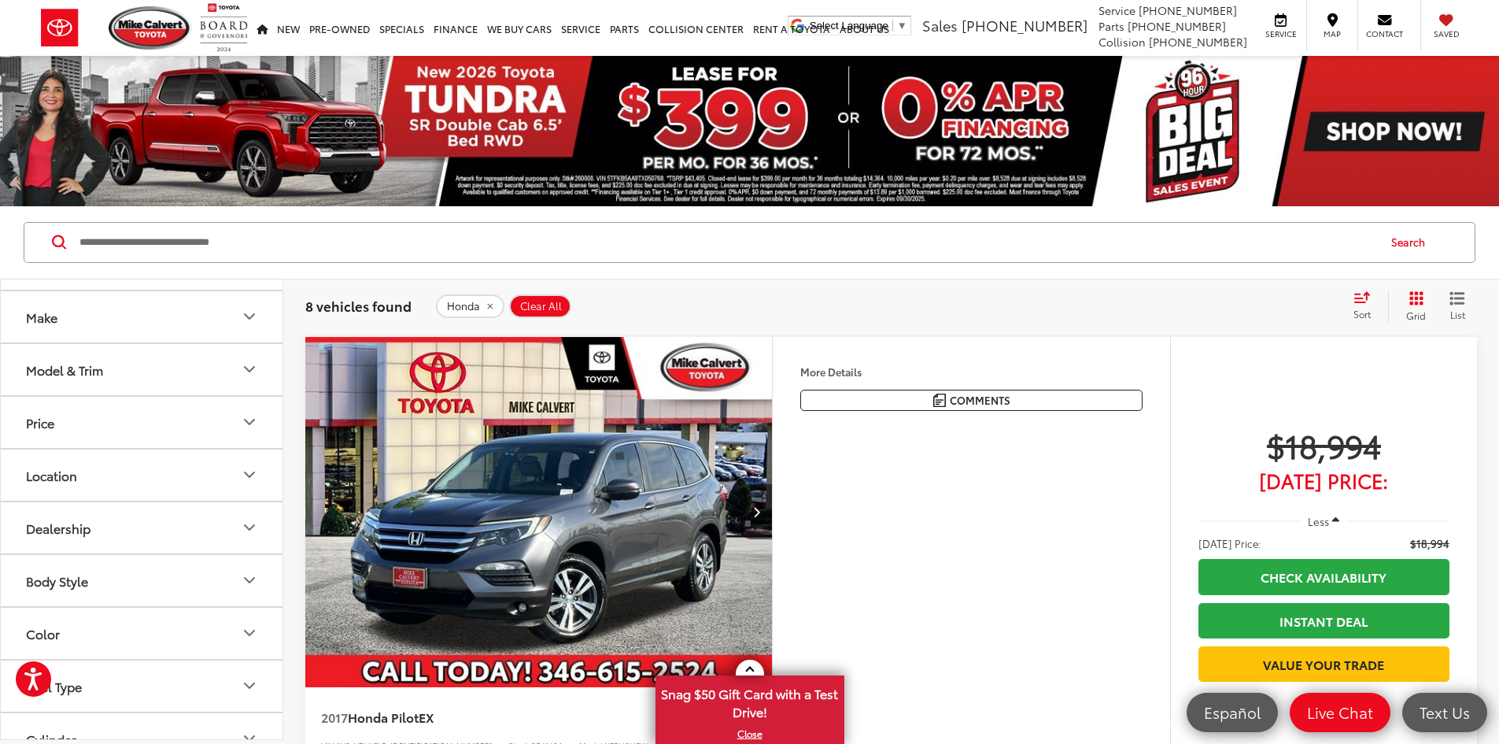
click at [90, 334] on button "Make" at bounding box center [142, 316] width 283 height 51
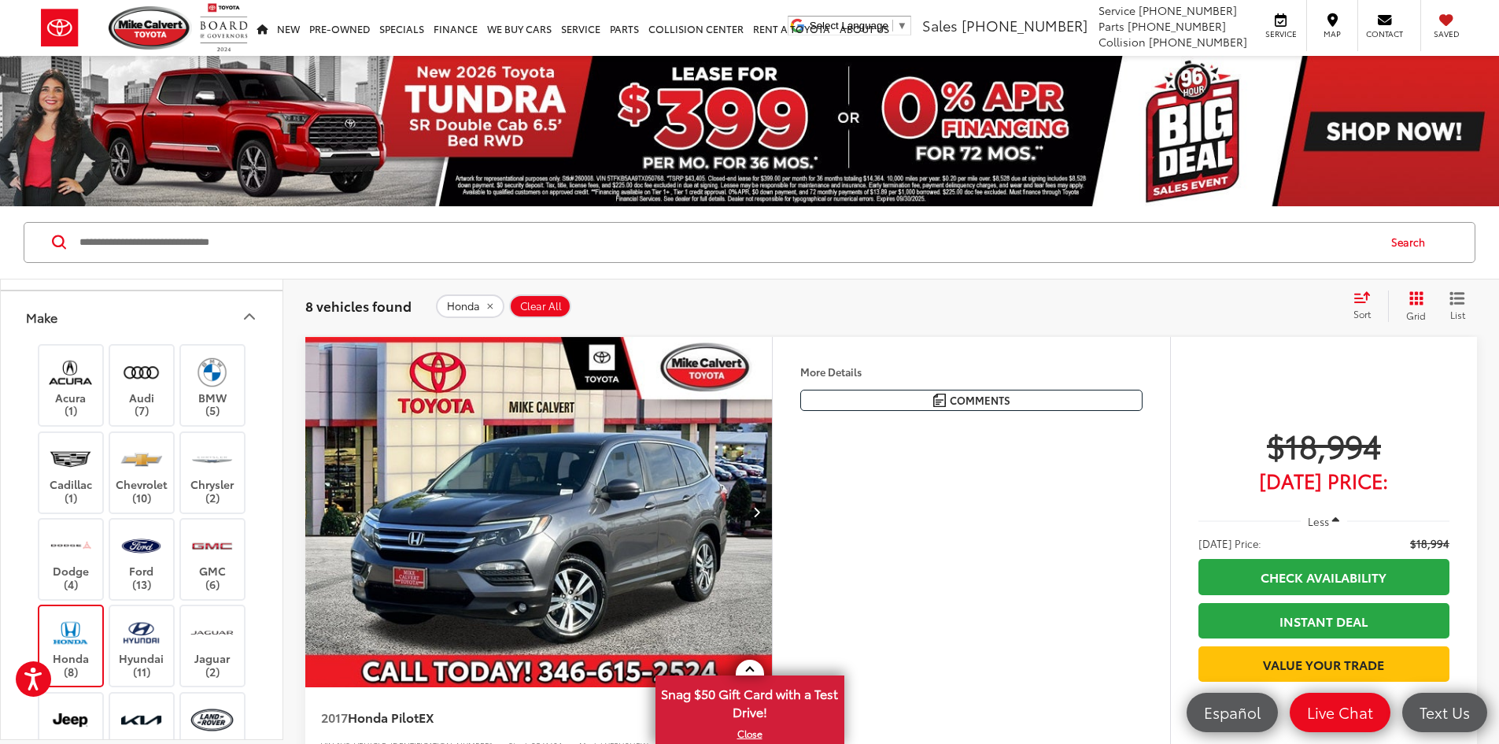
click at [109, 307] on button "Make" at bounding box center [142, 316] width 283 height 51
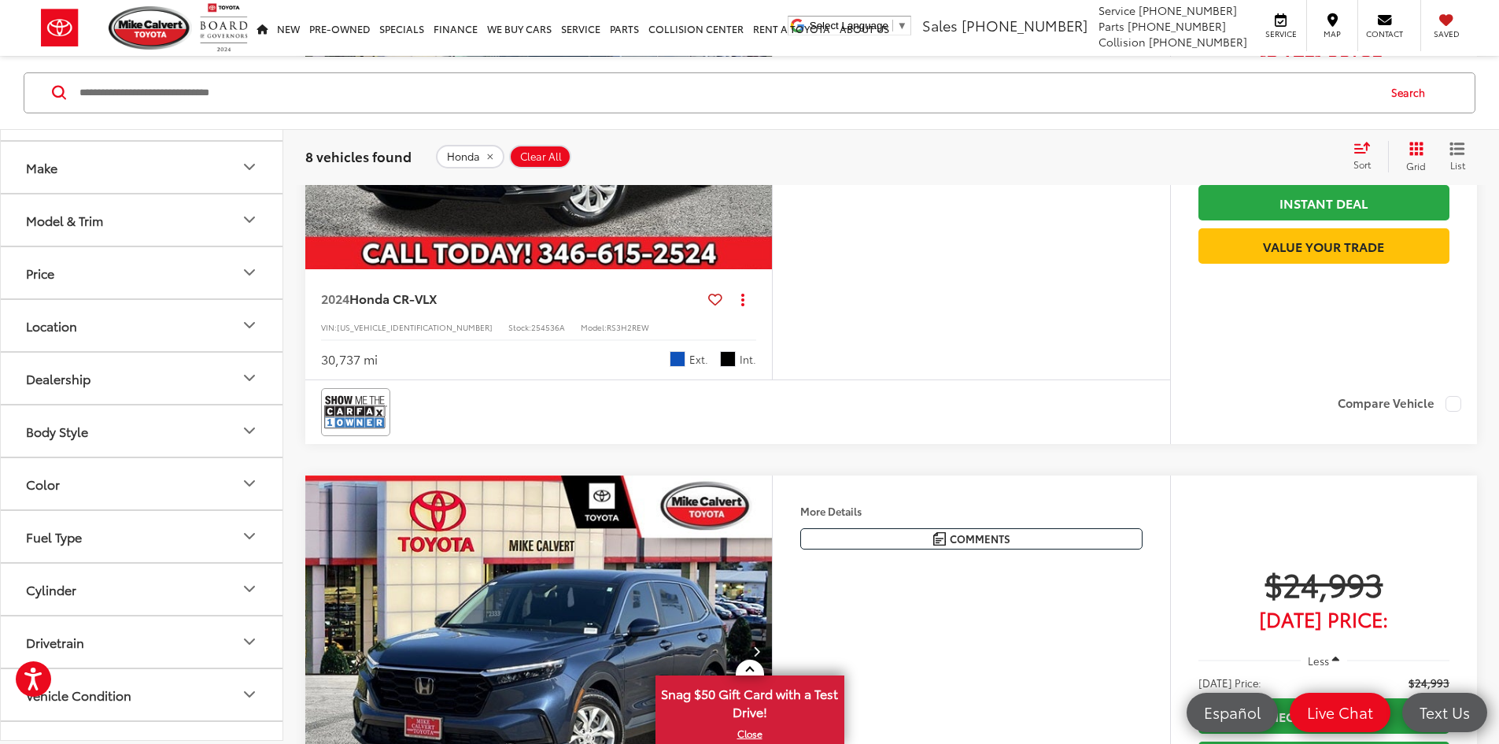
scroll to position [944, 0]
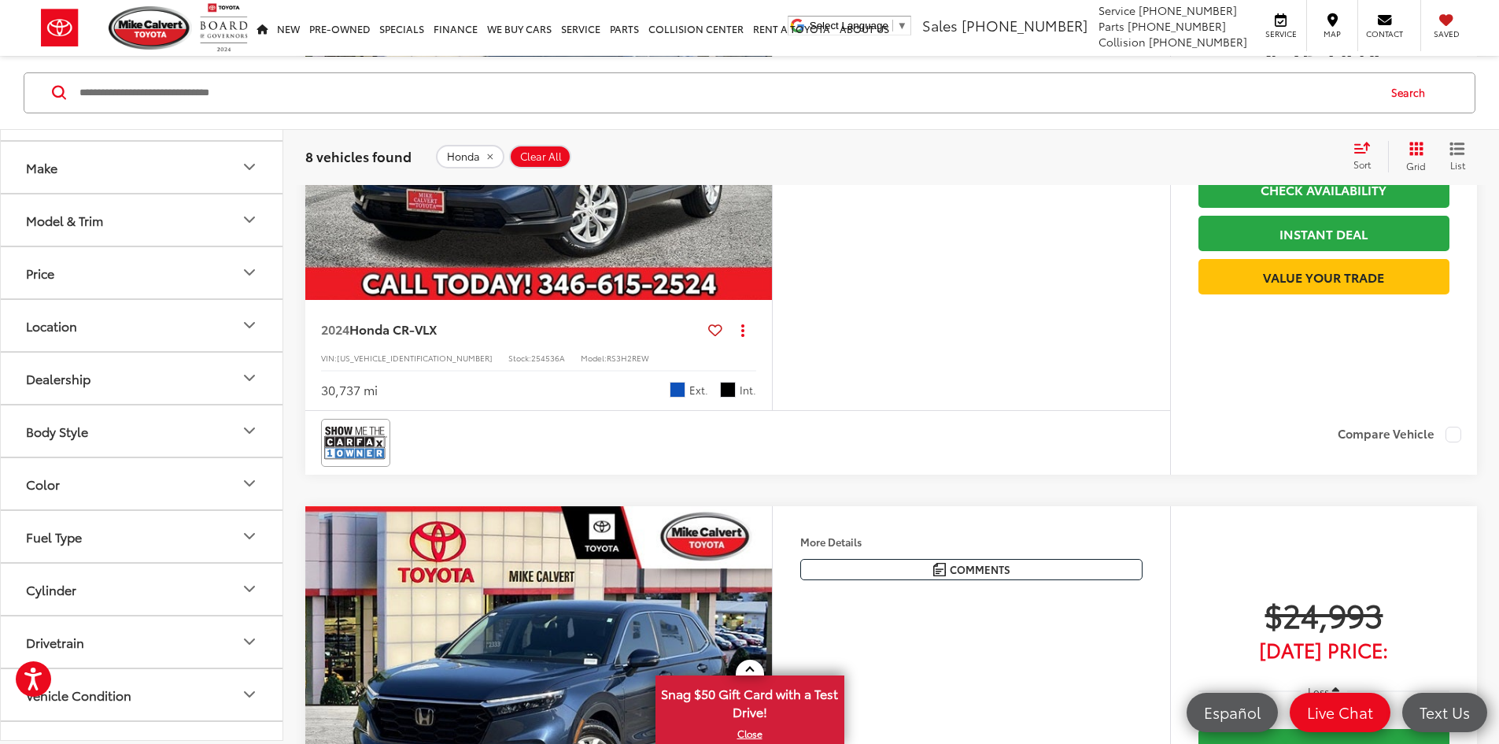
click at [744, 301] on img "2024 Honda CR-V LX 0" at bounding box center [539, 125] width 469 height 352
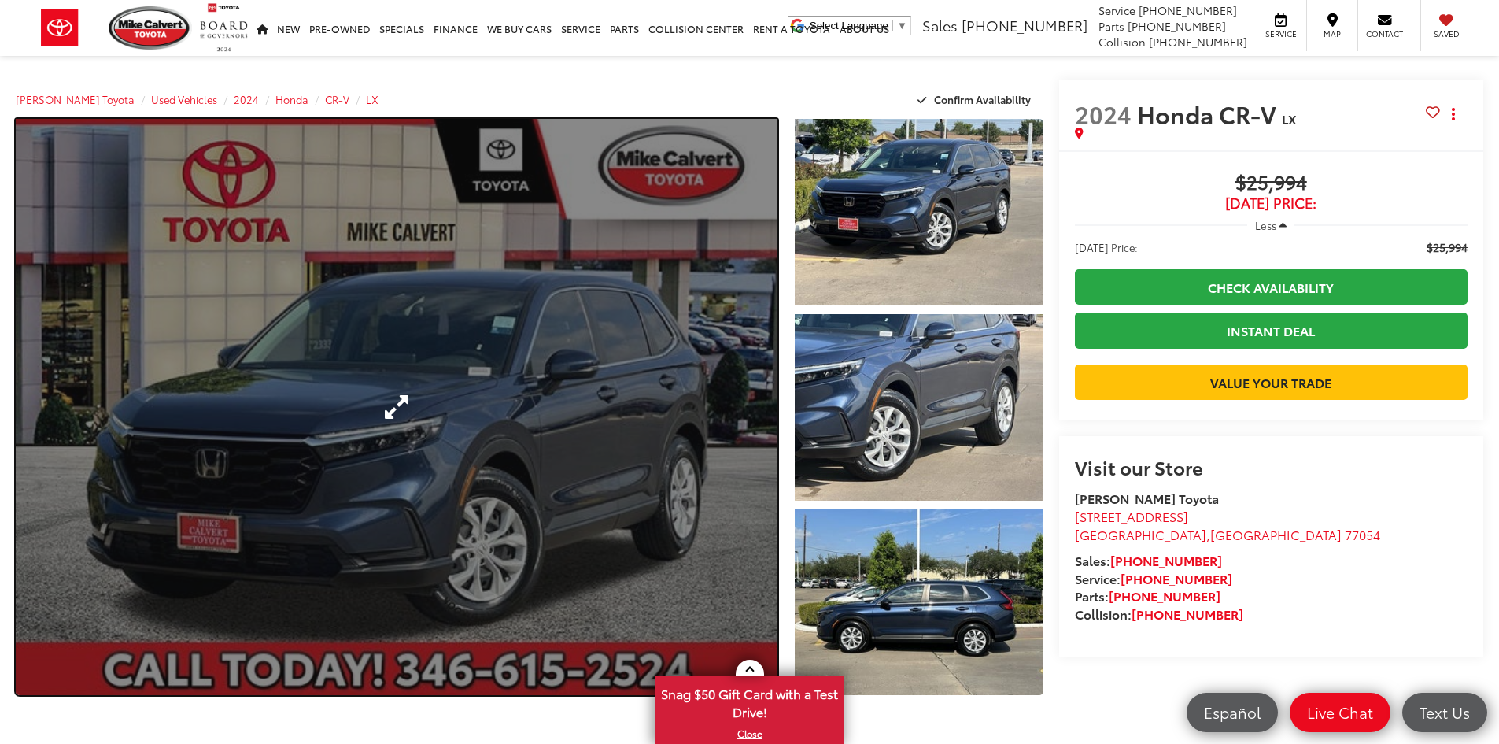
click at [618, 415] on link "Expand Photo 0" at bounding box center [397, 407] width 762 height 576
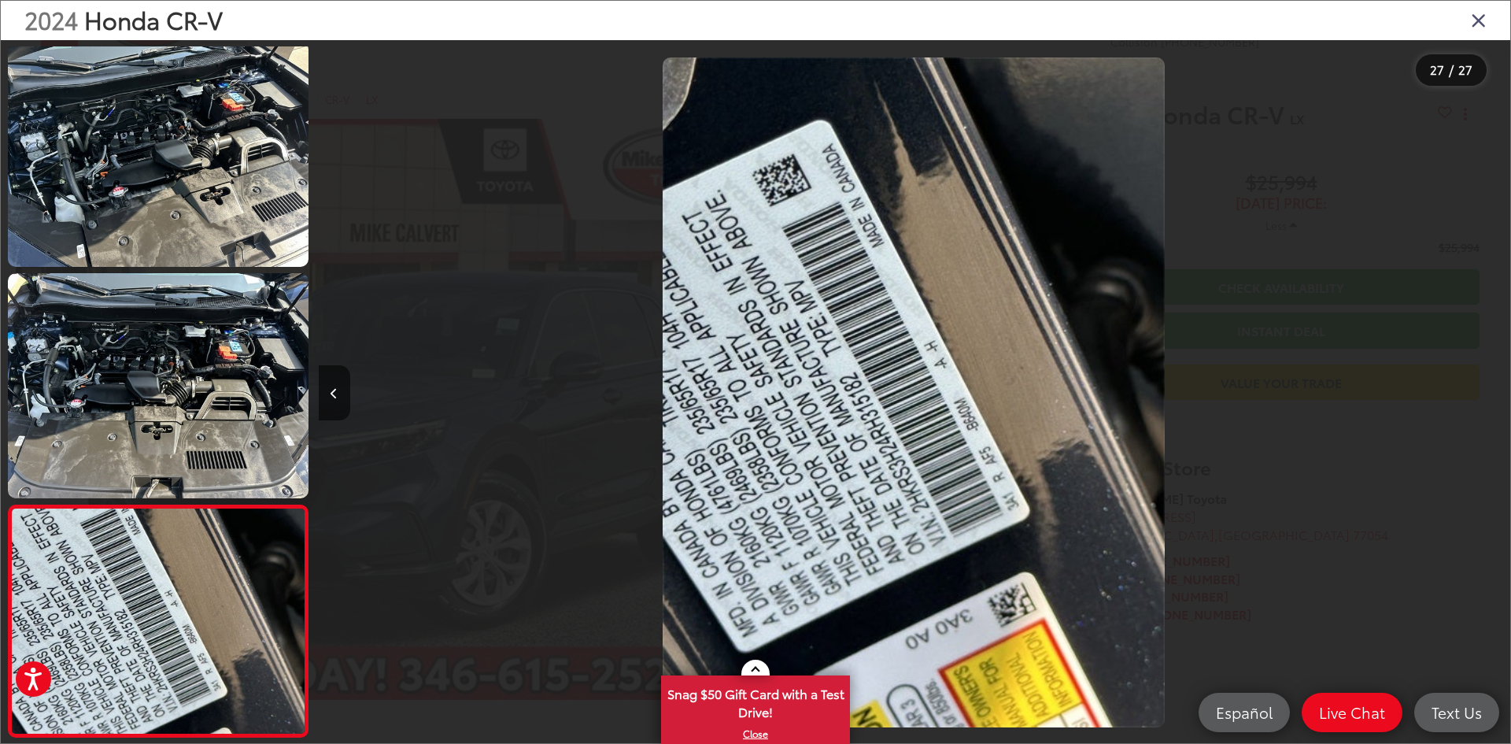
click at [1479, 23] on icon "Close gallery" at bounding box center [1479, 19] width 16 height 20
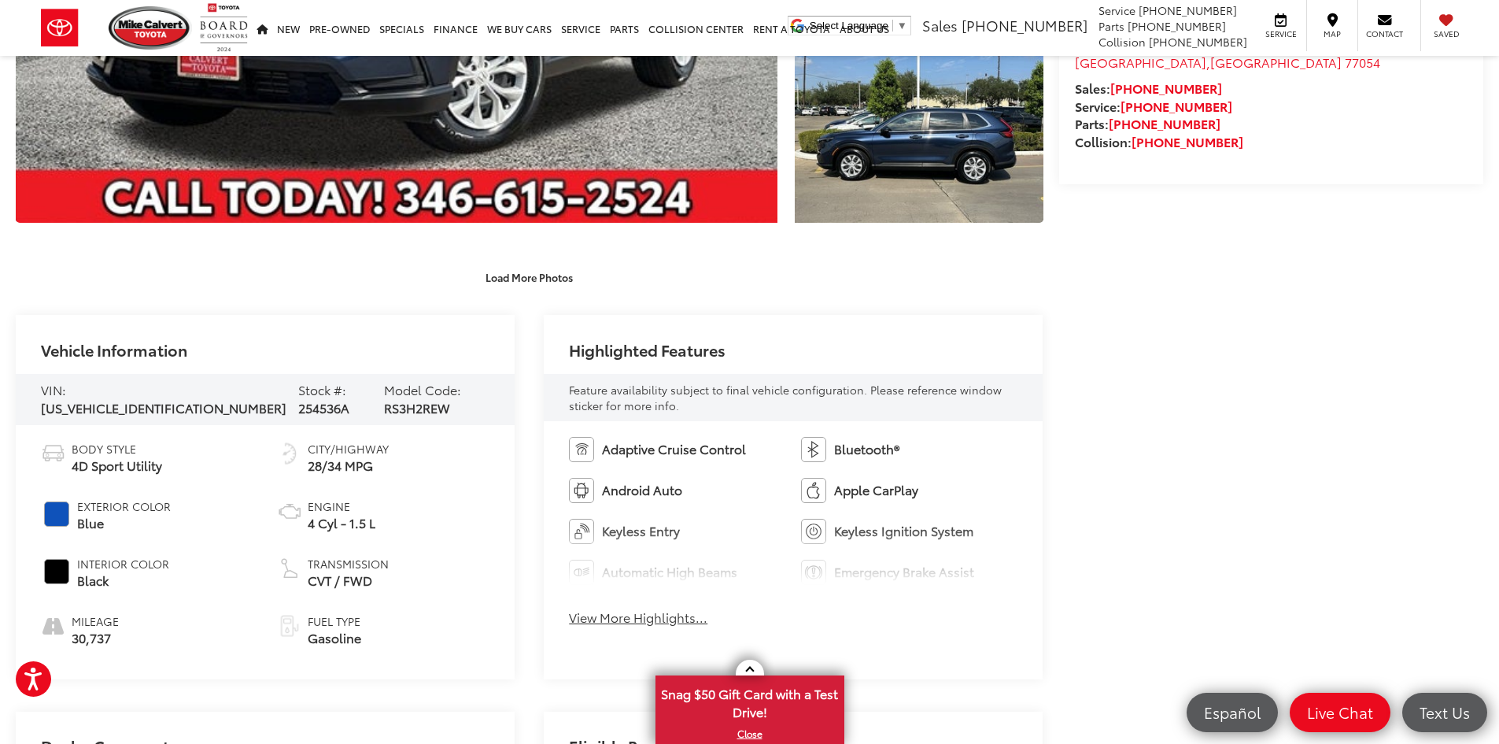
click at [672, 620] on button "View More Highlights..." at bounding box center [638, 617] width 138 height 18
